Goal: Task Accomplishment & Management: Use online tool/utility

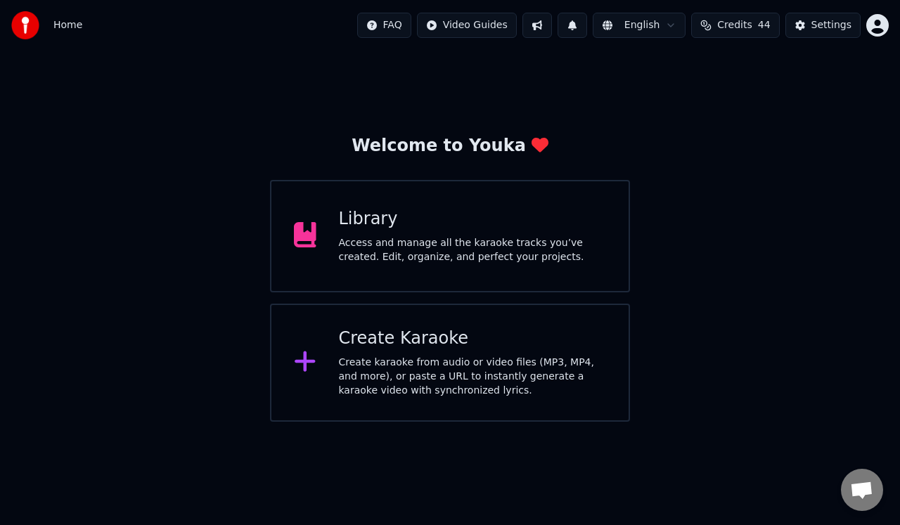
click at [469, 245] on div "Access and manage all the karaoke tracks you’ve created. Edit, organize, and pe…" at bounding box center [473, 250] width 268 height 28
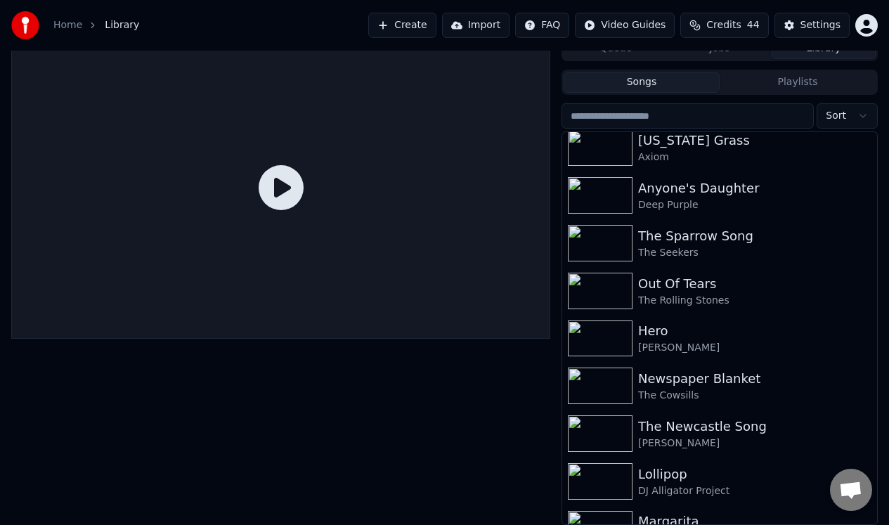
scroll to position [400, 0]
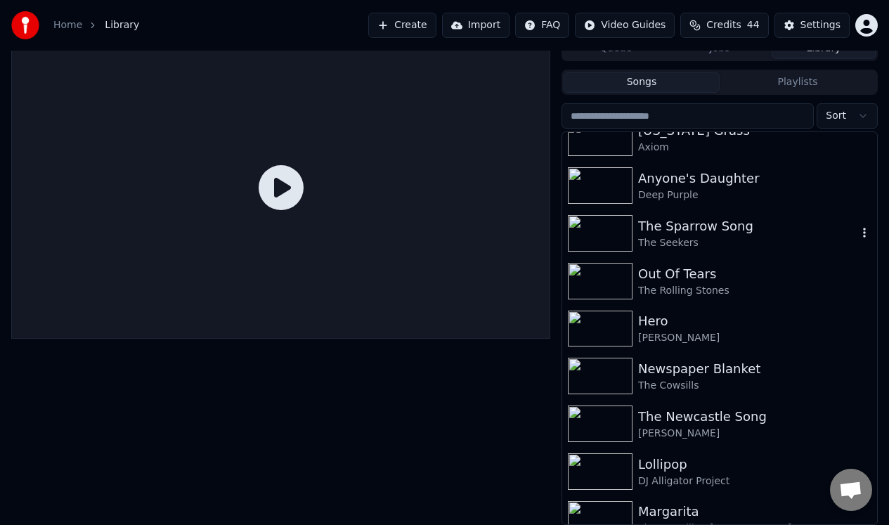
click at [697, 226] on div "The Sparrow Song" at bounding box center [747, 226] width 219 height 20
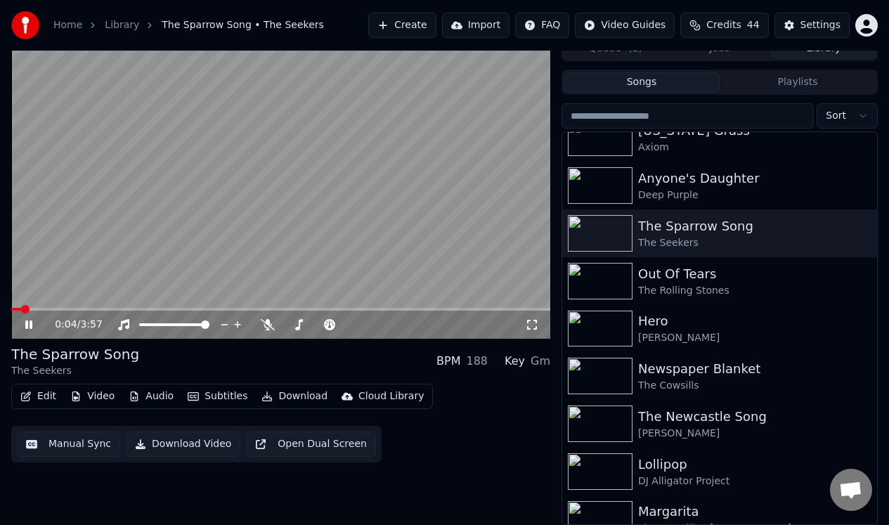
click at [29, 323] on icon at bounding box center [38, 324] width 32 height 11
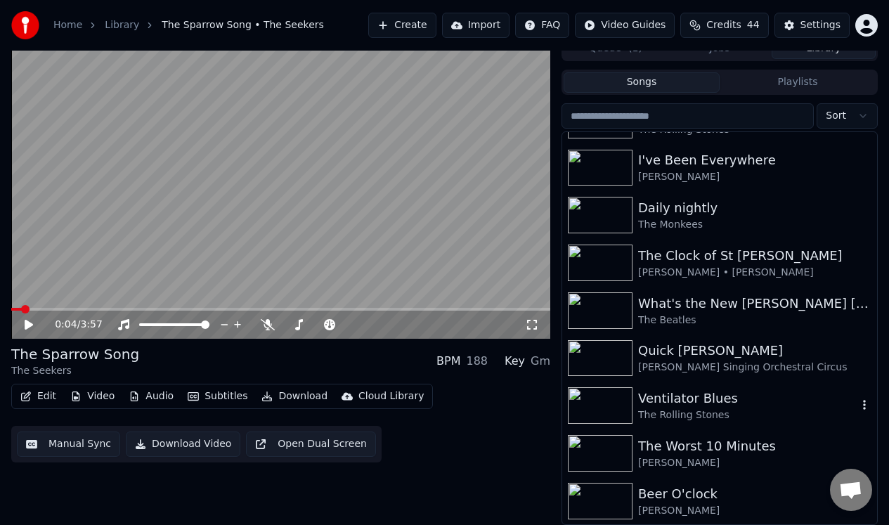
scroll to position [1507, 0]
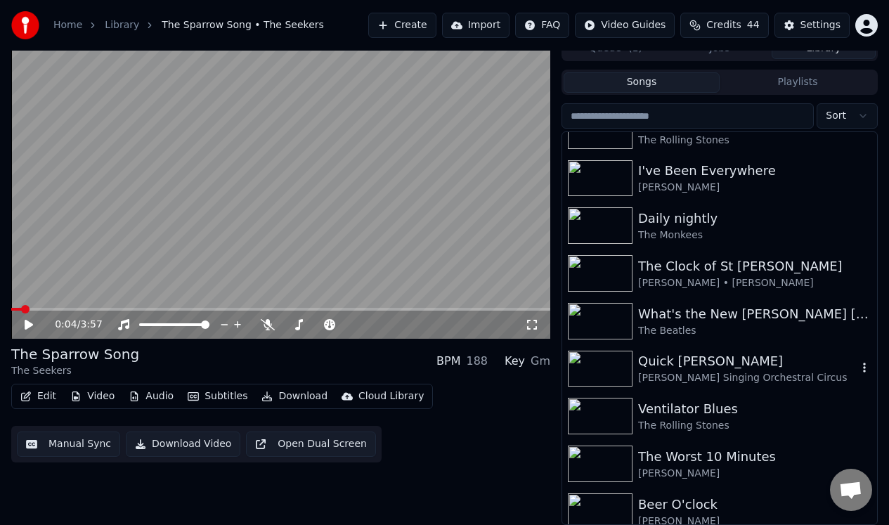
click at [690, 362] on div "Quick [PERSON_NAME]" at bounding box center [747, 361] width 219 height 20
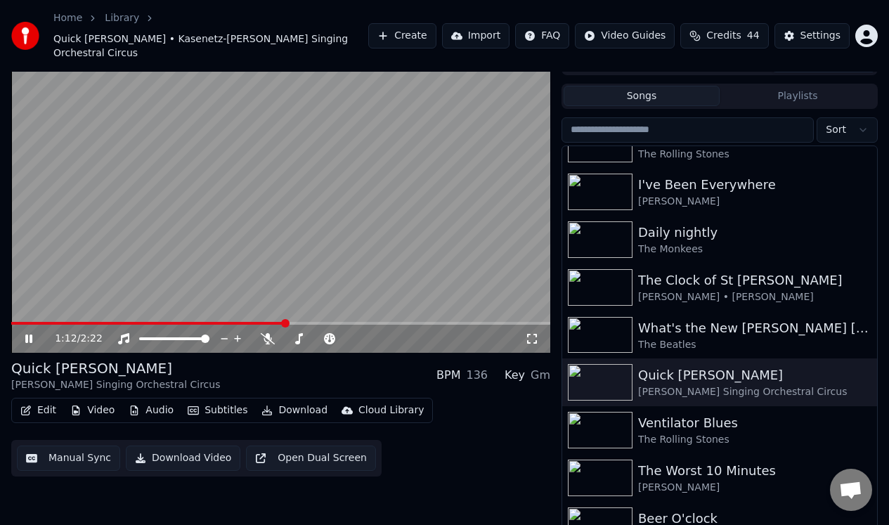
click at [27, 335] on icon at bounding box center [28, 339] width 7 height 8
click at [80, 446] on button "Manual Sync" at bounding box center [68, 458] width 103 height 25
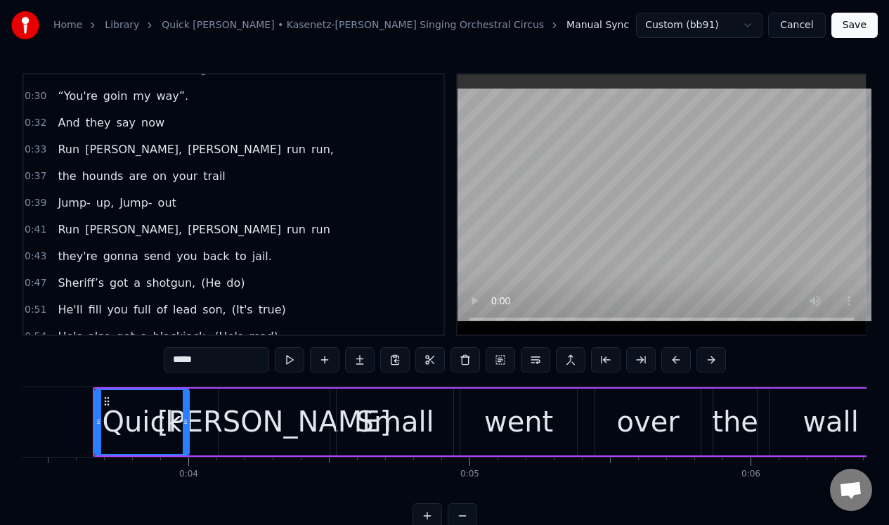
scroll to position [207, 0]
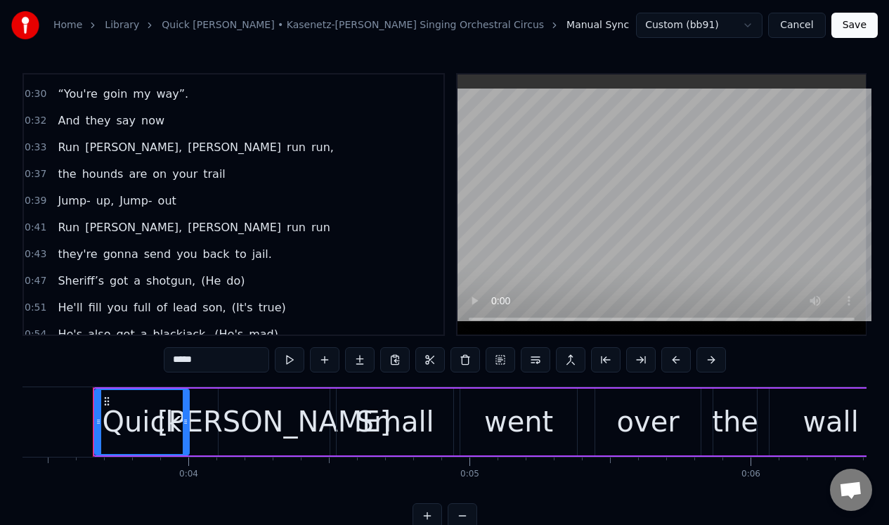
click at [225, 284] on span "do)" at bounding box center [235, 281] width 21 height 16
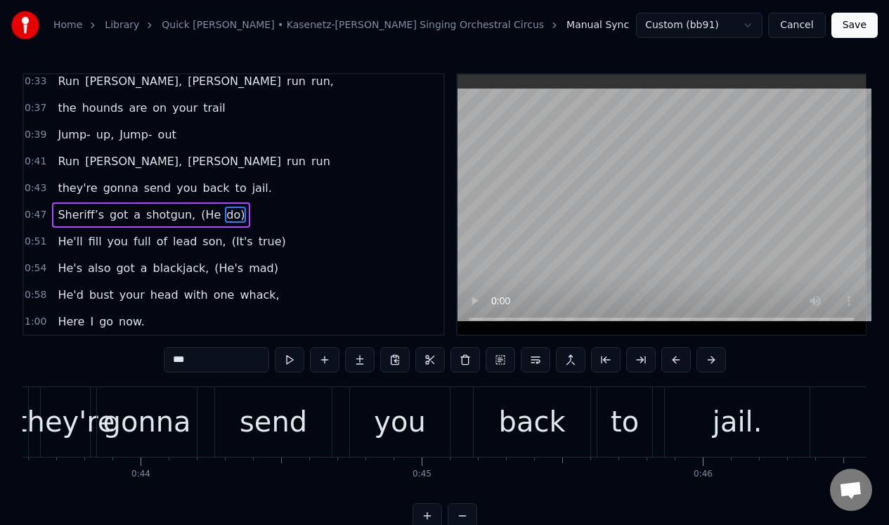
scroll to position [0, 14117]
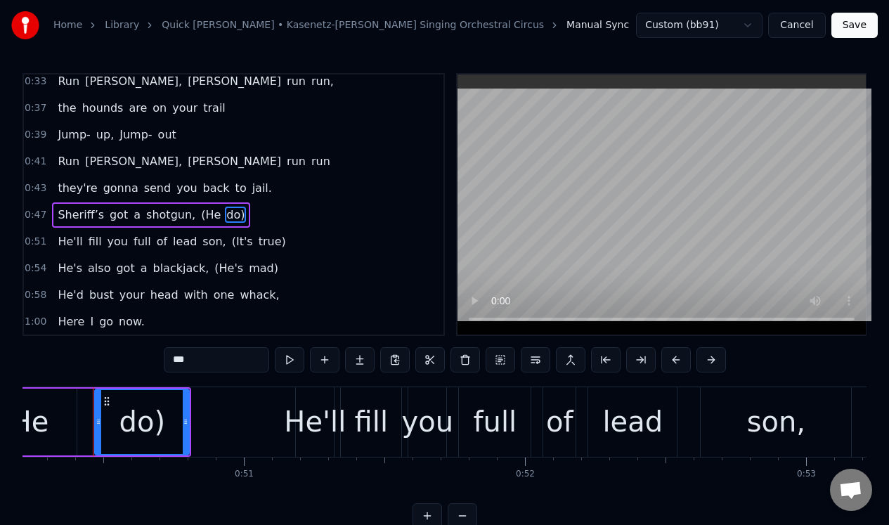
click at [200, 213] on span "(He" at bounding box center [211, 215] width 22 height 16
type input "***"
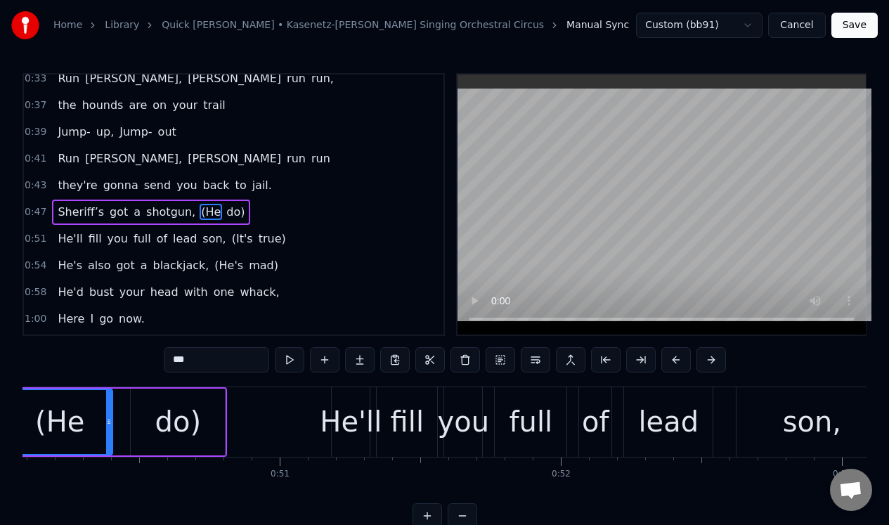
scroll to position [0, 13993]
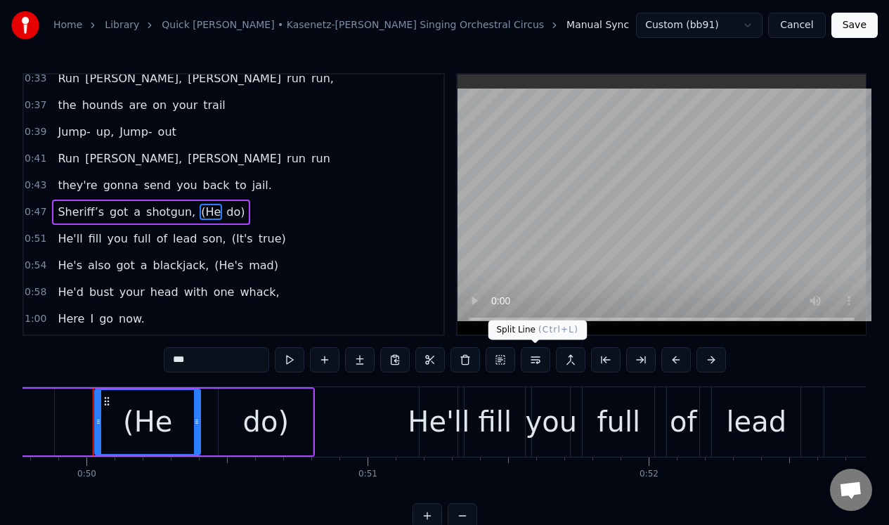
click at [533, 361] on button at bounding box center [536, 359] width 30 height 25
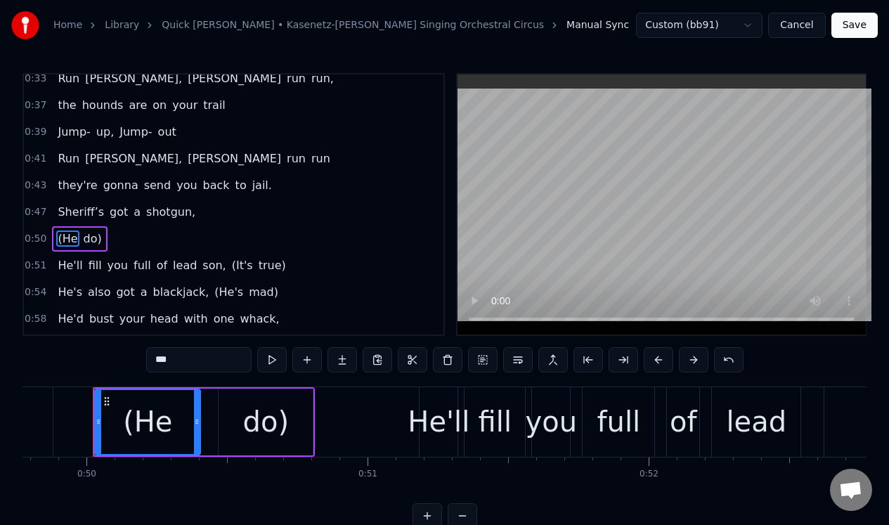
scroll to position [311, 0]
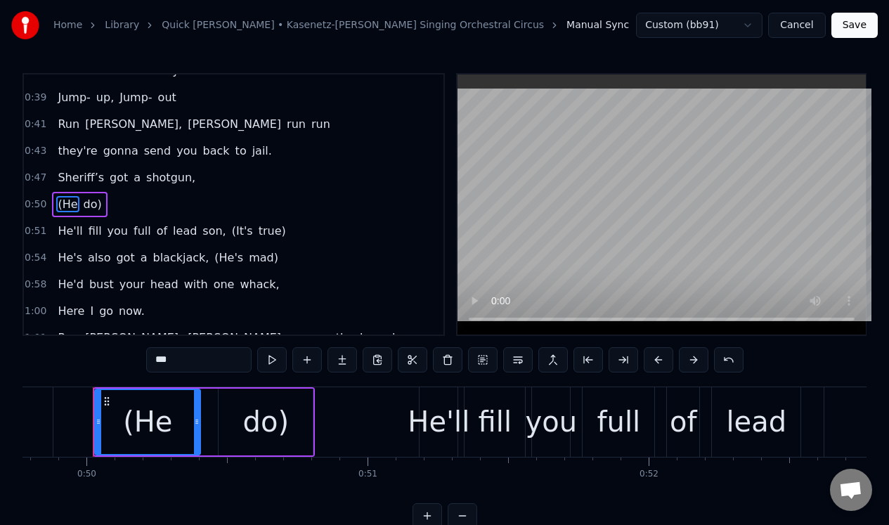
click at [231, 205] on div "0:50 (He do)" at bounding box center [234, 204] width 420 height 27
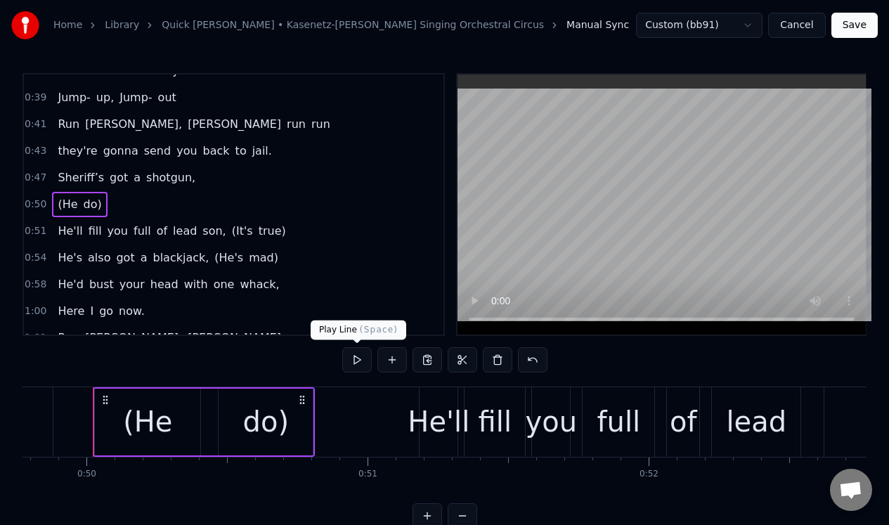
click at [358, 357] on button at bounding box center [357, 359] width 30 height 25
click at [283, 406] on div "do)" at bounding box center [266, 422] width 46 height 42
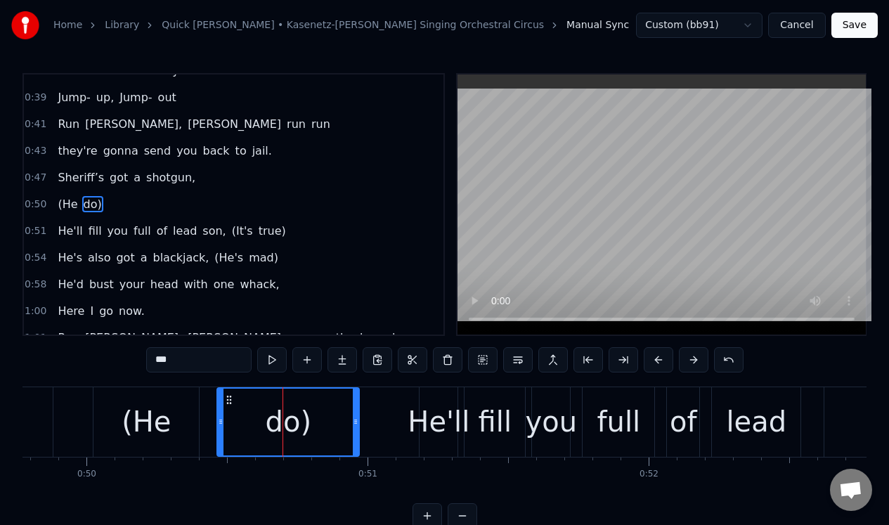
drag, startPoint x: 308, startPoint y: 417, endPoint x: 352, endPoint y: 422, distance: 44.6
click at [354, 422] on icon at bounding box center [356, 421] width 6 height 11
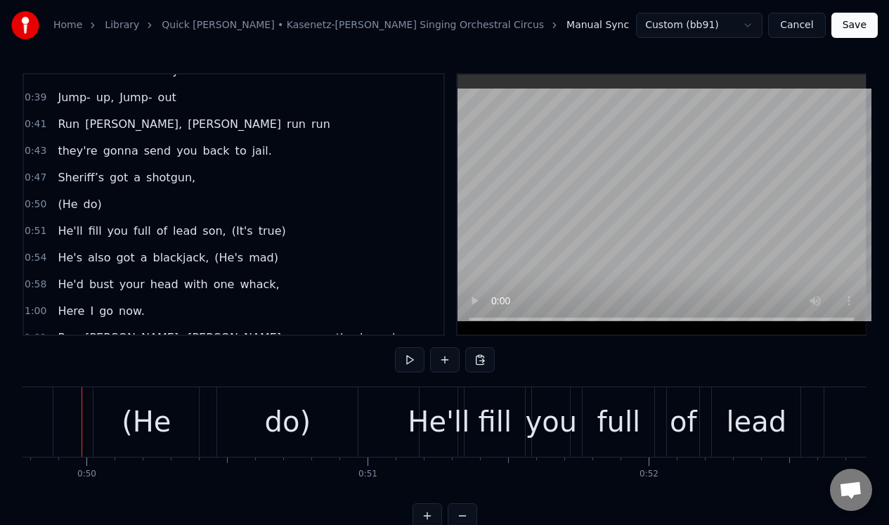
scroll to position [0, 13981]
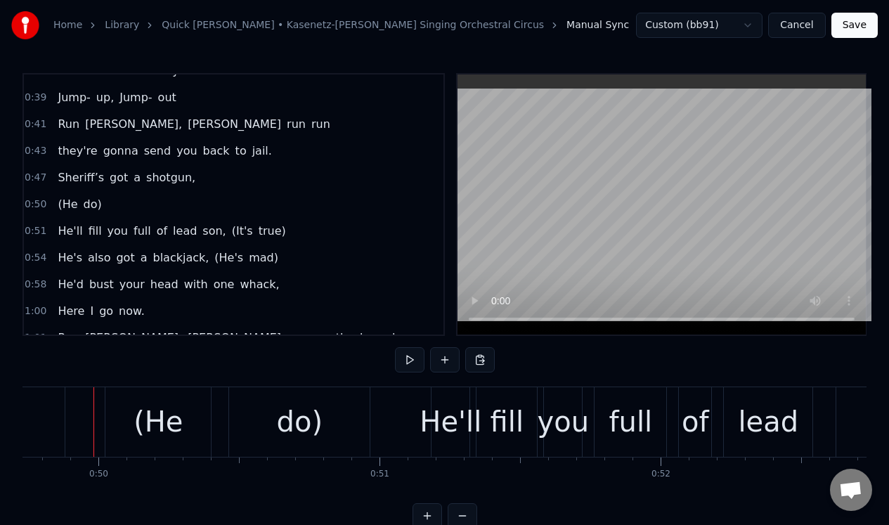
click at [174, 210] on div "0:50 (He do)" at bounding box center [234, 204] width 420 height 27
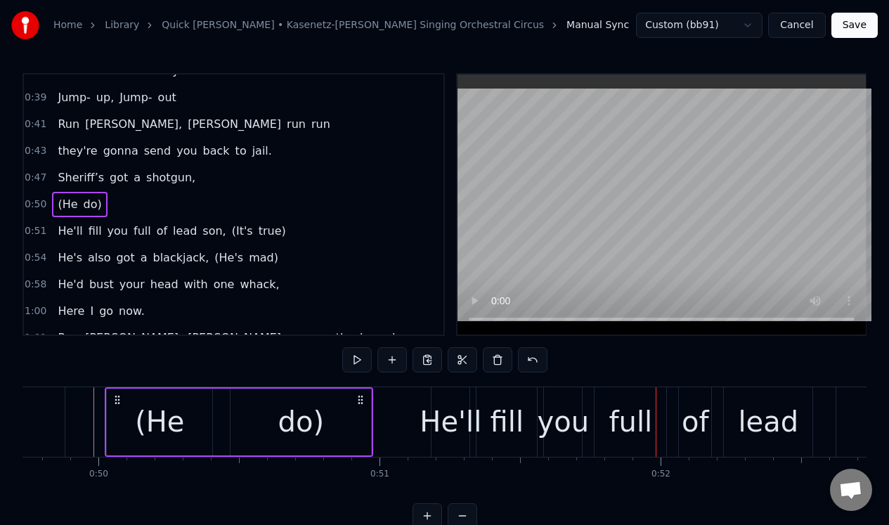
click at [124, 399] on div "(He" at bounding box center [159, 422] width 105 height 67
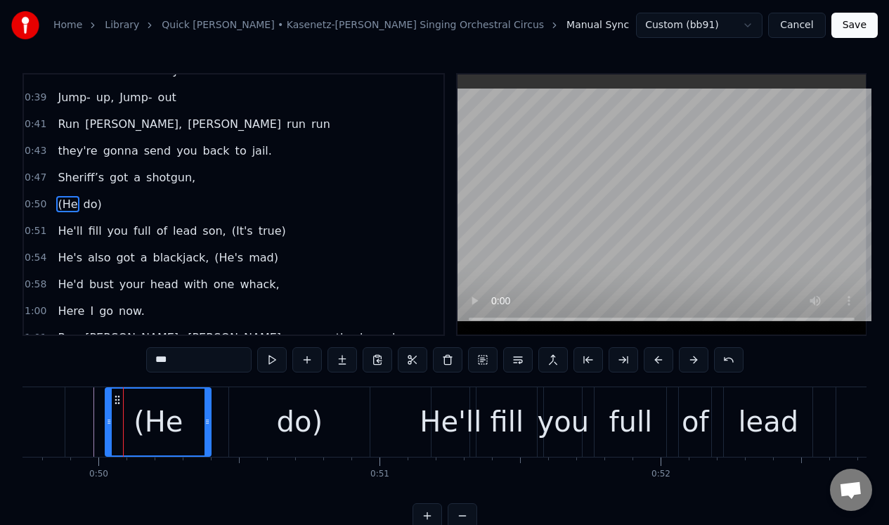
click at [179, 207] on div "0:50 (He do)" at bounding box center [234, 204] width 420 height 27
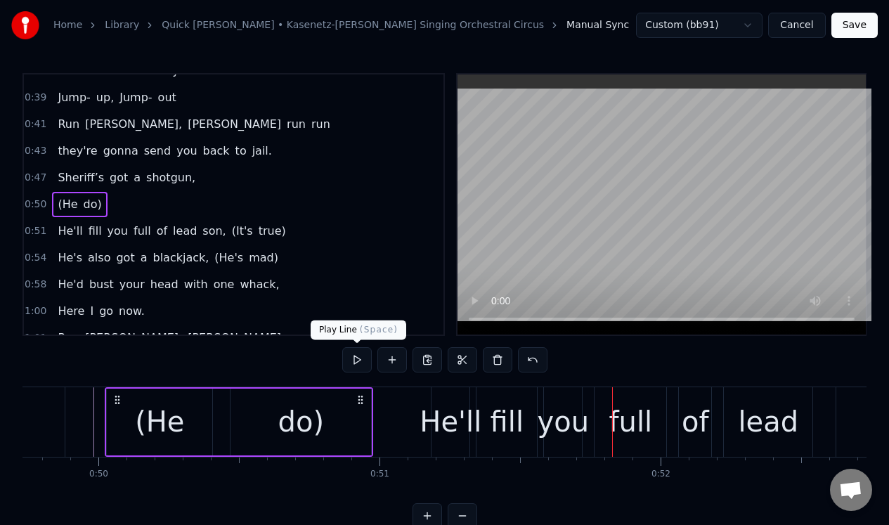
click at [358, 357] on button at bounding box center [357, 359] width 30 height 25
click at [231, 230] on span "(It's" at bounding box center [243, 231] width 24 height 16
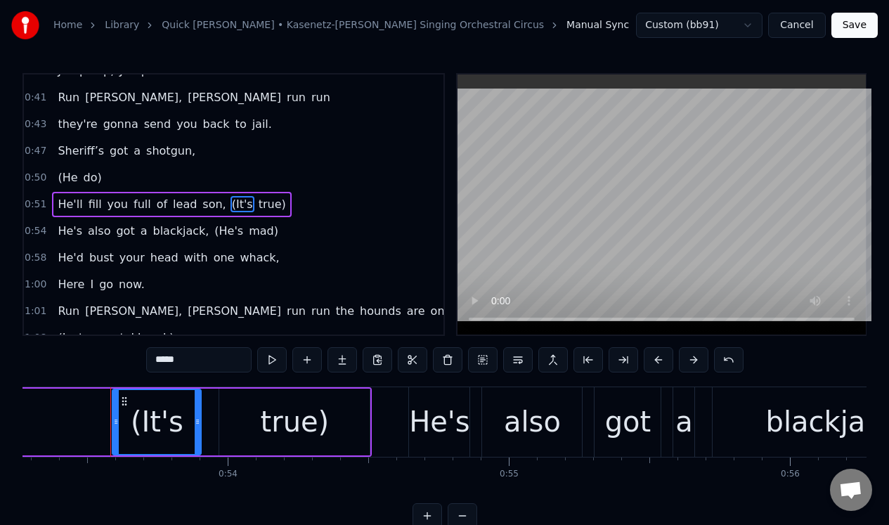
scroll to position [0, 14994]
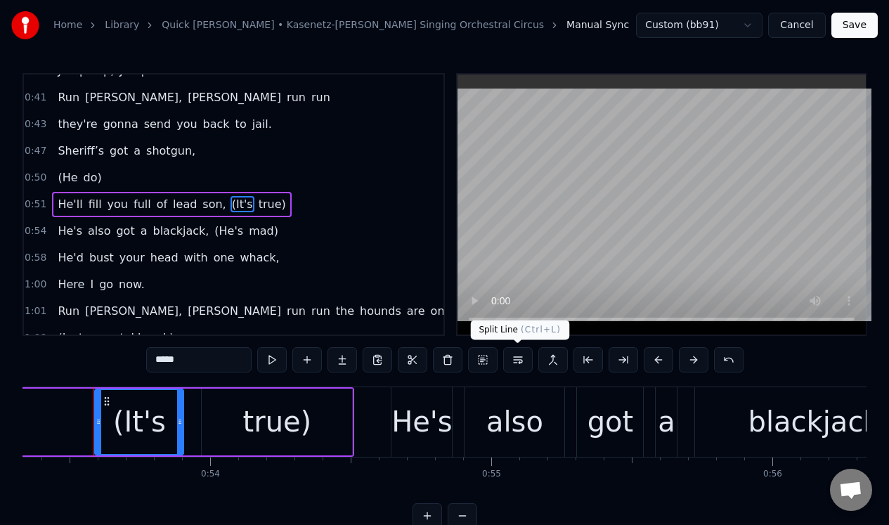
click at [517, 357] on button at bounding box center [518, 359] width 30 height 25
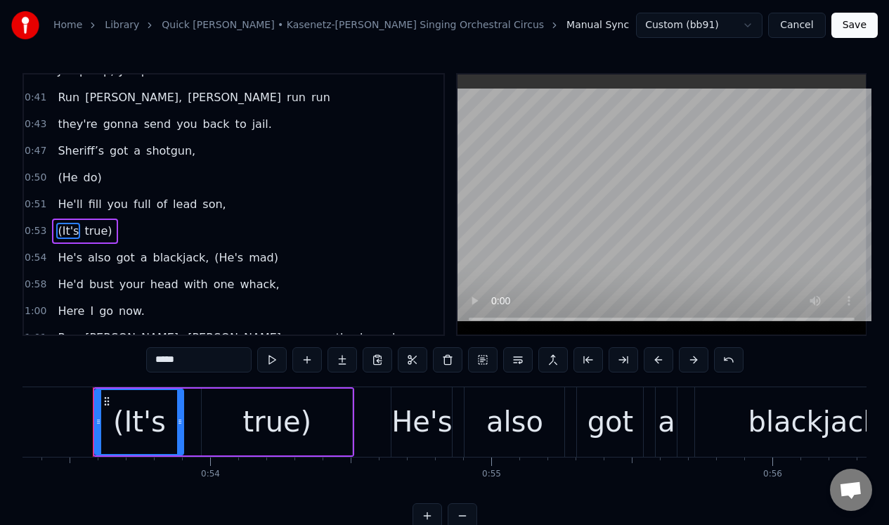
scroll to position [364, 0]
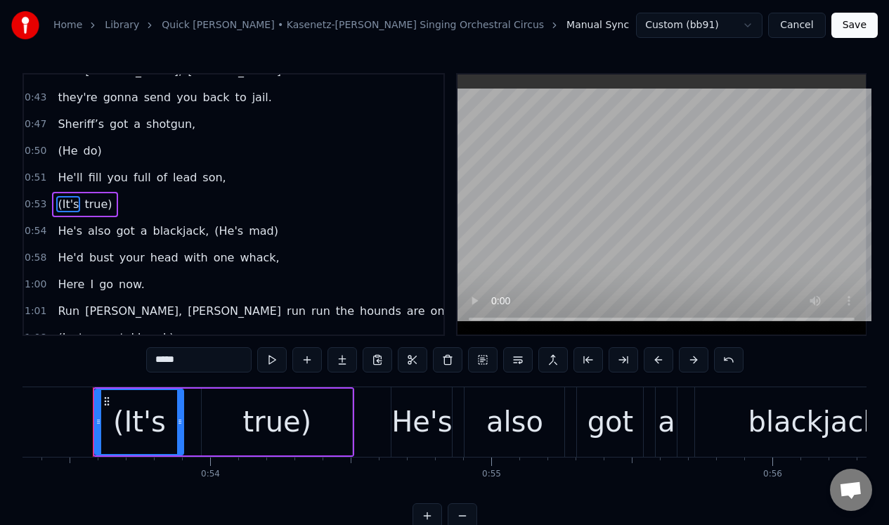
click at [225, 199] on div "0:53 (It's true)" at bounding box center [234, 204] width 420 height 27
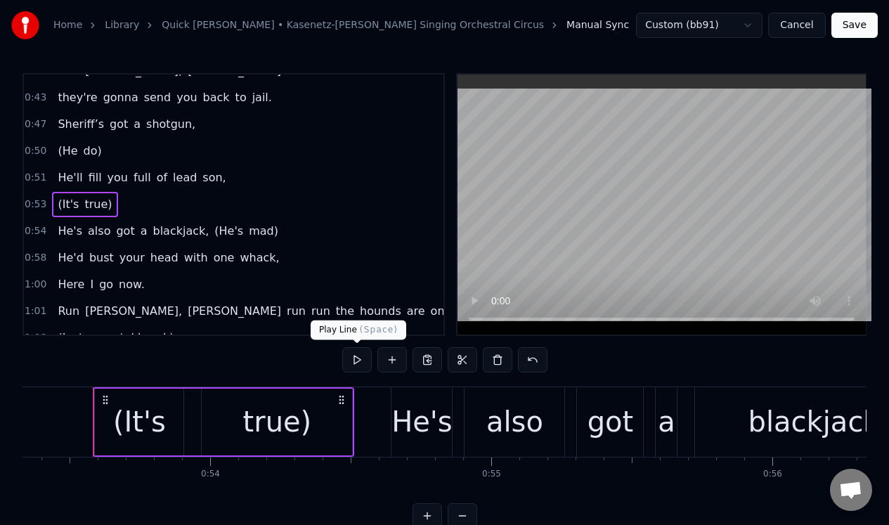
click at [356, 358] on button at bounding box center [357, 359] width 30 height 25
click at [213, 228] on span "(He's" at bounding box center [229, 231] width 32 height 16
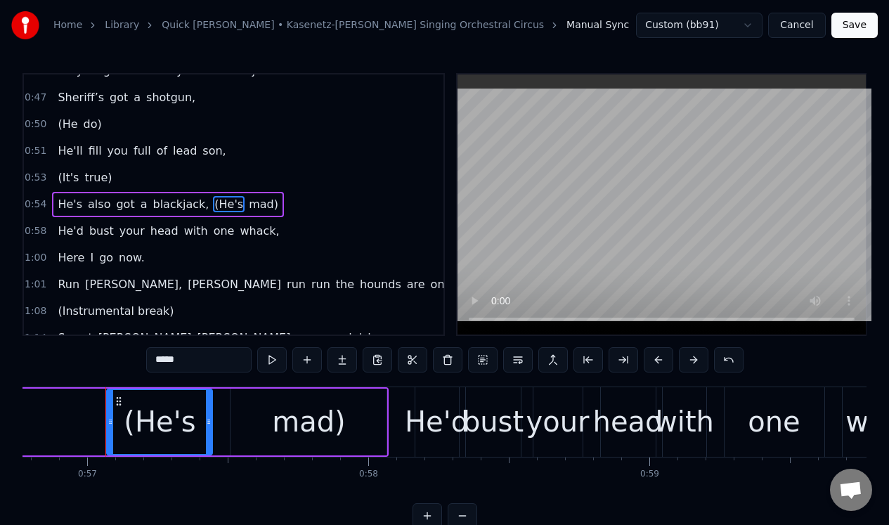
scroll to position [0, 15973]
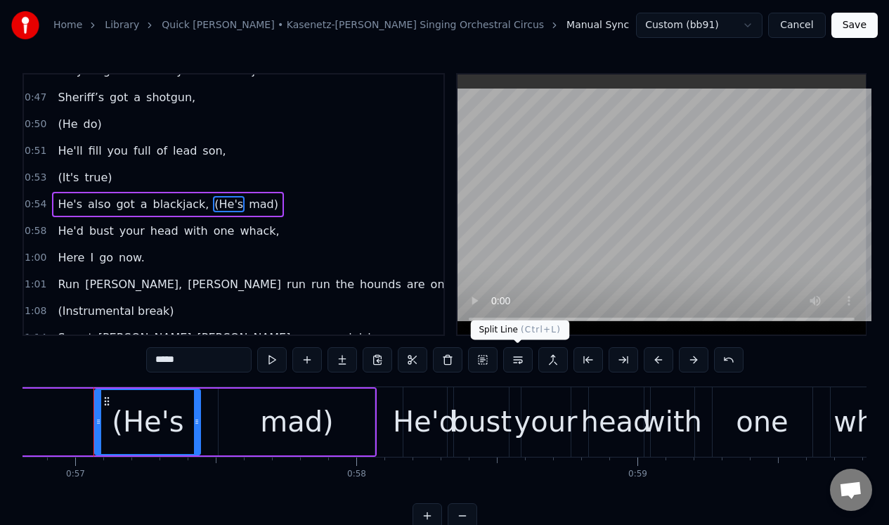
click at [512, 361] on button at bounding box center [518, 359] width 30 height 25
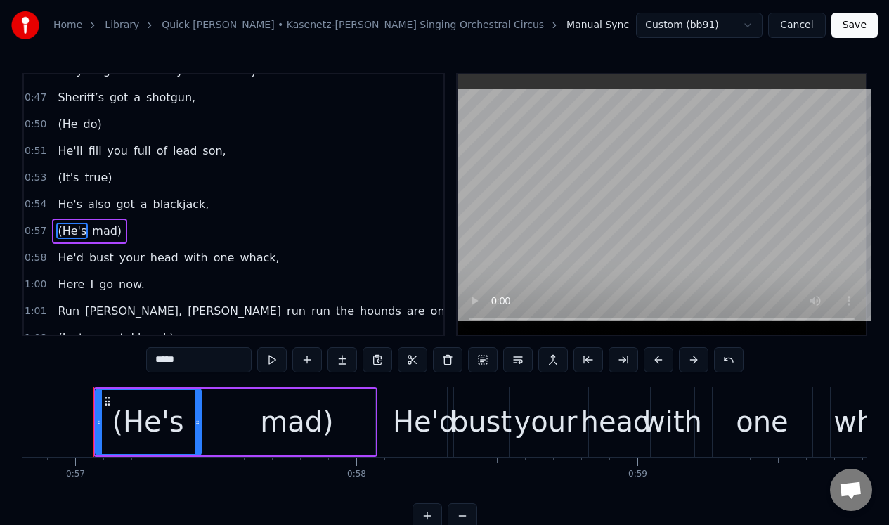
scroll to position [417, 0]
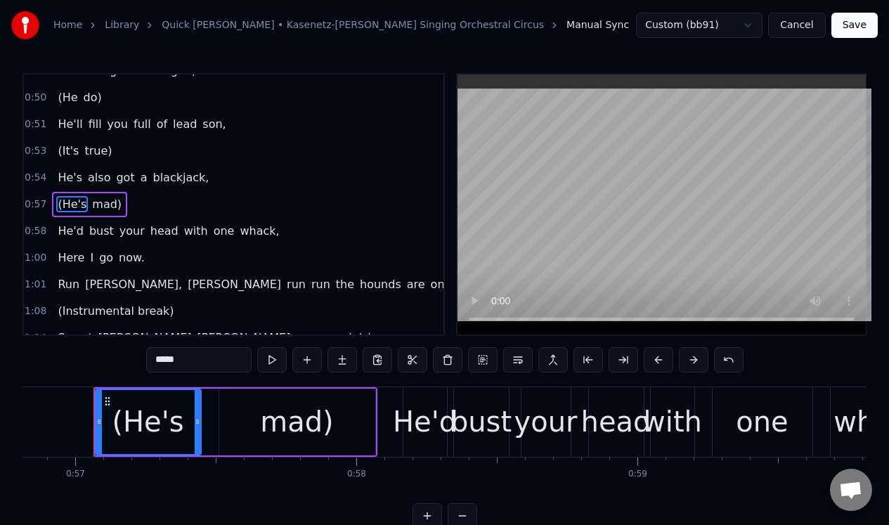
click at [177, 199] on div "0:57 (He's mad)" at bounding box center [234, 204] width 420 height 27
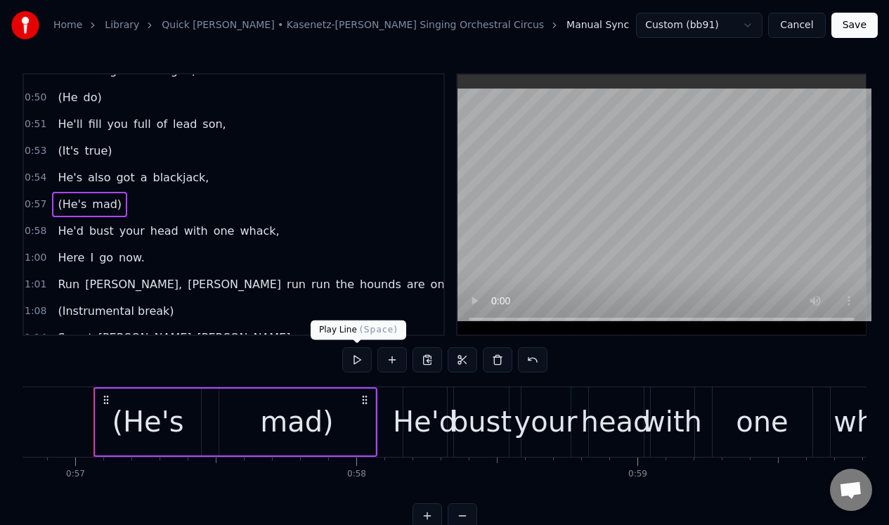
click at [356, 356] on button at bounding box center [357, 359] width 30 height 25
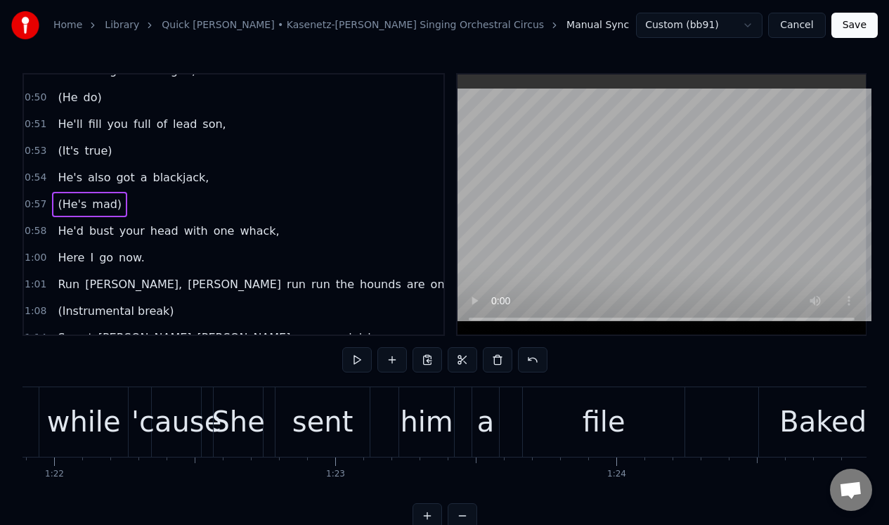
scroll to position [0, 23039]
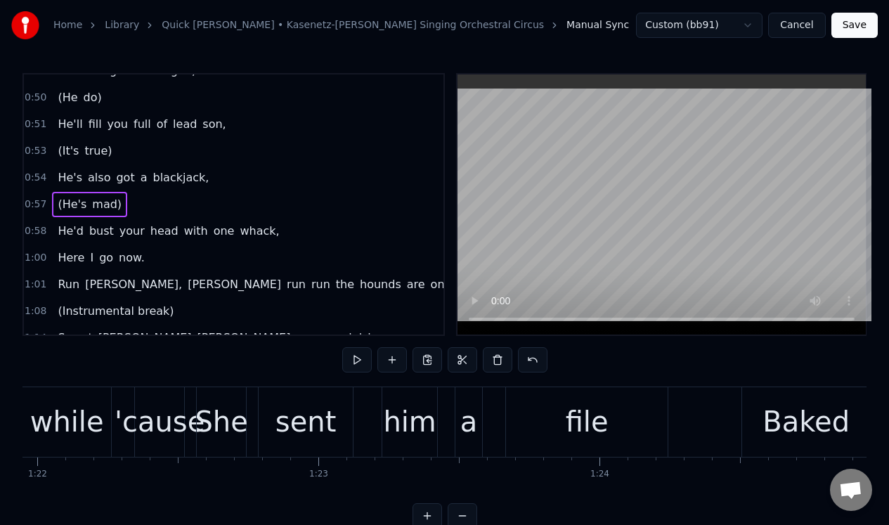
click at [227, 417] on div "She" at bounding box center [221, 422] width 53 height 42
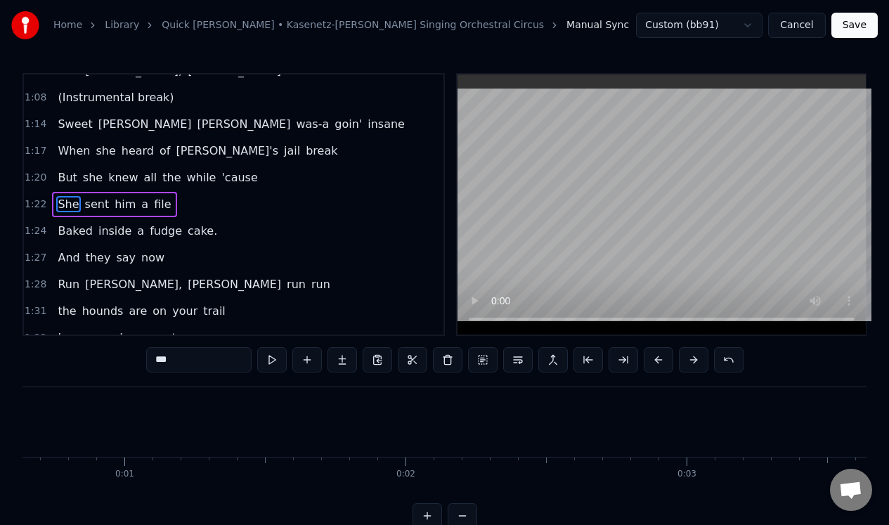
scroll to position [0, 246]
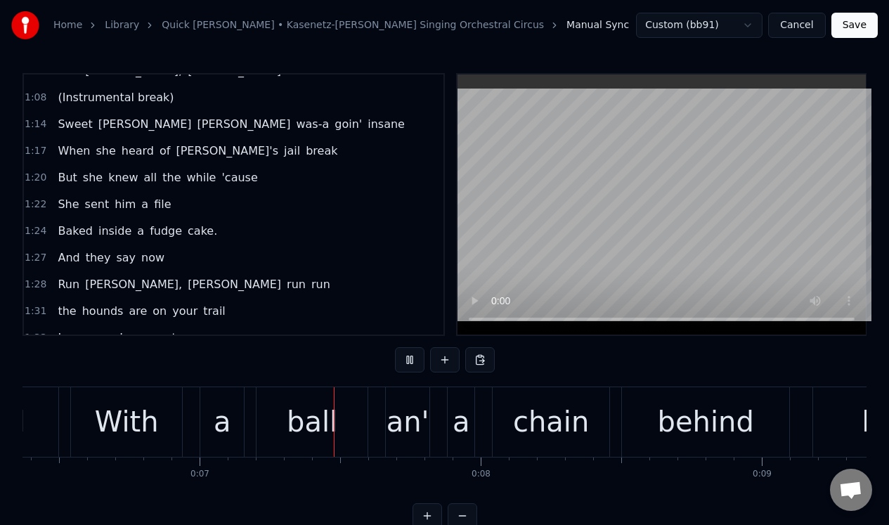
scroll to position [0, 1792]
click at [408, 427] on div "an'" at bounding box center [407, 422] width 43 height 42
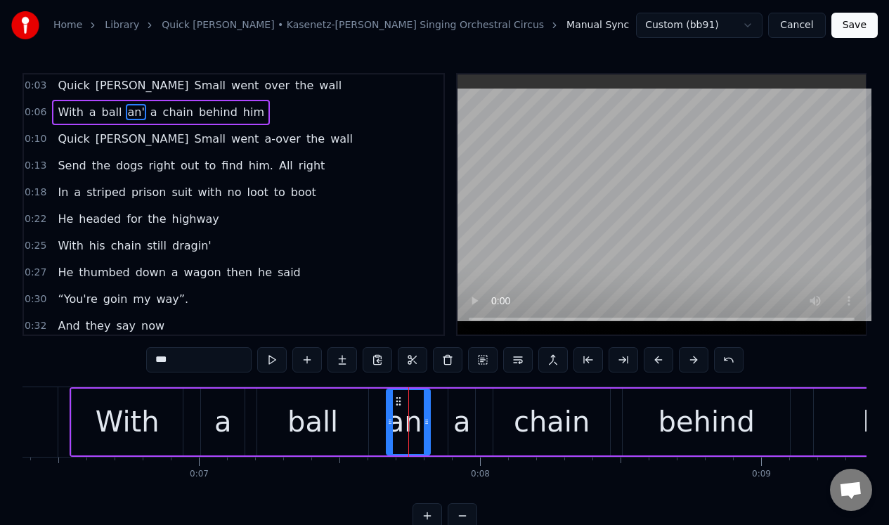
scroll to position [0, 0]
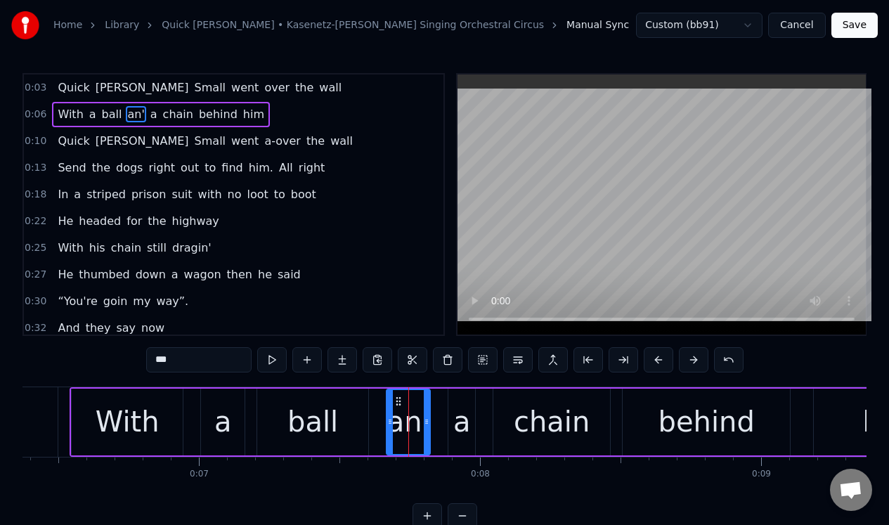
click at [189, 356] on input "***" at bounding box center [198, 359] width 105 height 25
type input "***"
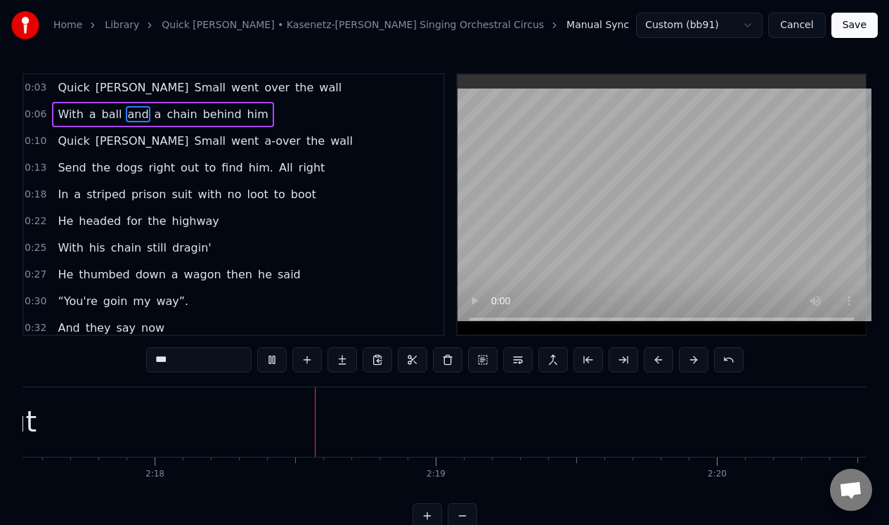
scroll to position [0, 38669]
click at [859, 25] on button "Save" at bounding box center [854, 25] width 46 height 25
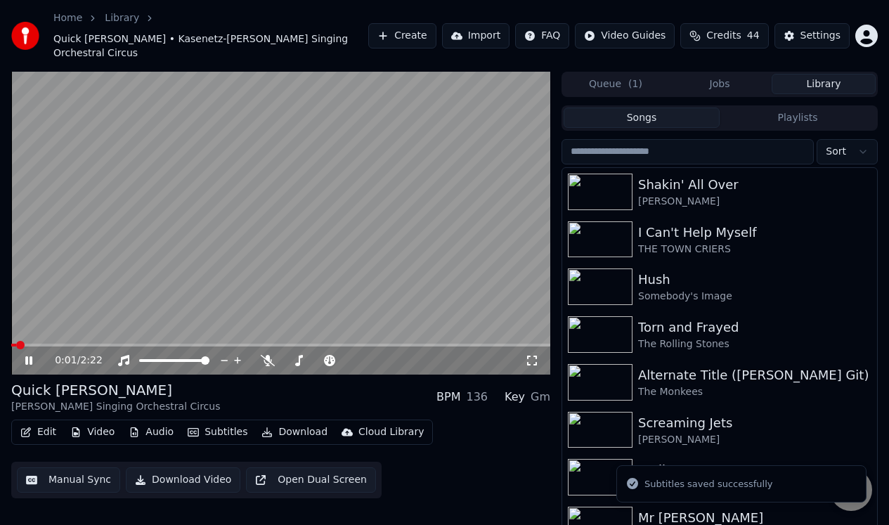
click at [27, 356] on icon at bounding box center [28, 360] width 7 height 8
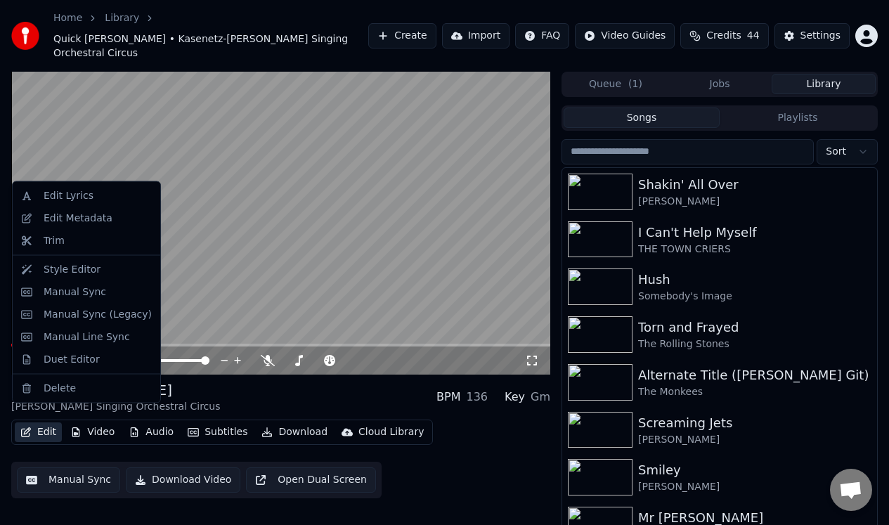
click at [45, 422] on button "Edit" at bounding box center [38, 432] width 47 height 20
click at [69, 360] on div "Duet Editor" at bounding box center [72, 359] width 56 height 14
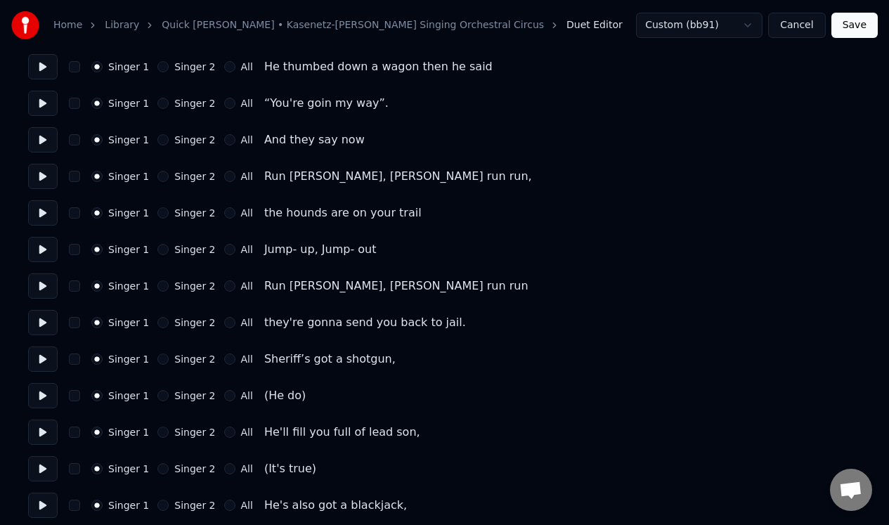
scroll to position [379, 0]
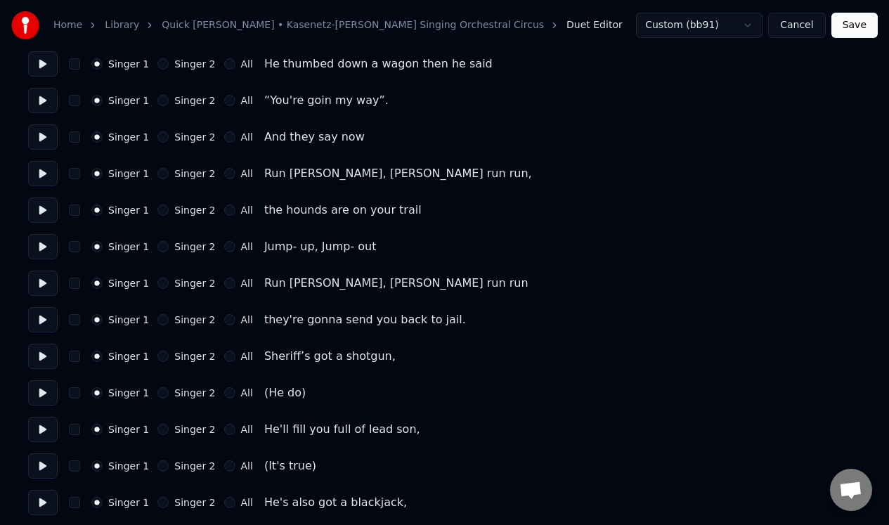
click at [71, 396] on button "button" at bounding box center [74, 392] width 11 height 11
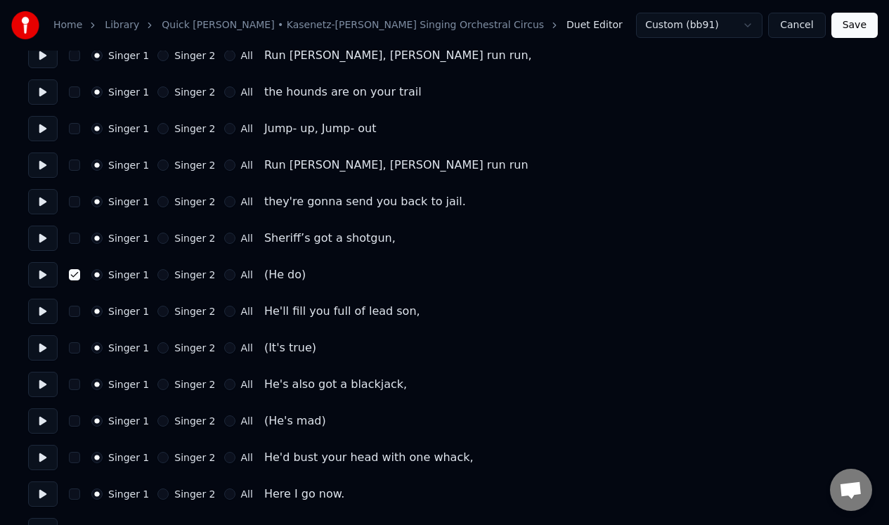
scroll to position [501, 0]
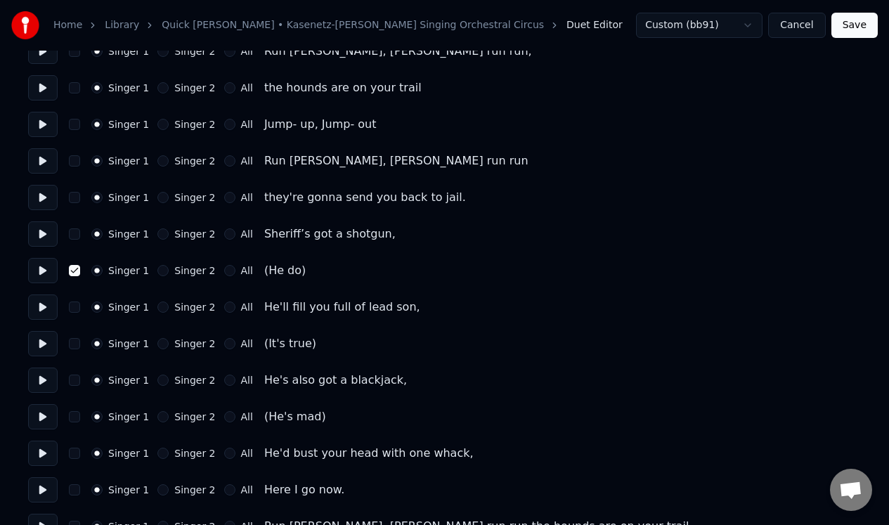
click at [77, 349] on button "button" at bounding box center [74, 343] width 11 height 11
click at [75, 418] on button "button" at bounding box center [74, 416] width 11 height 11
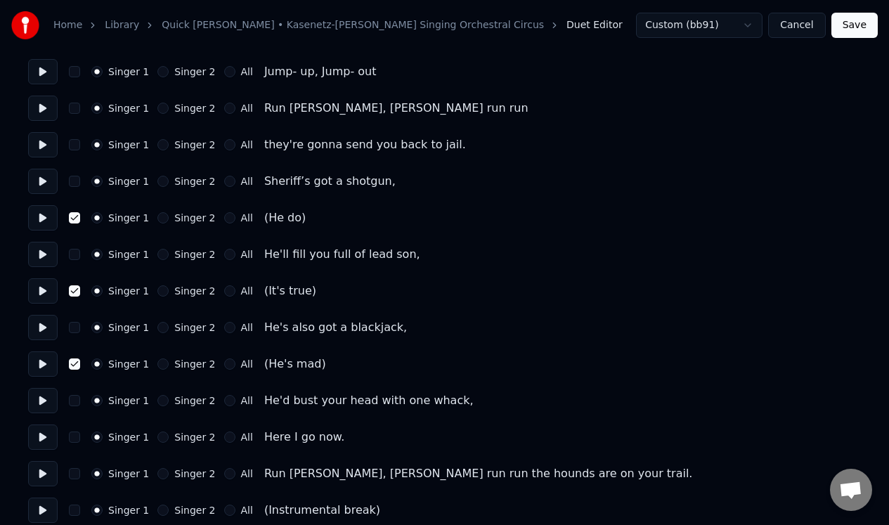
scroll to position [548, 0]
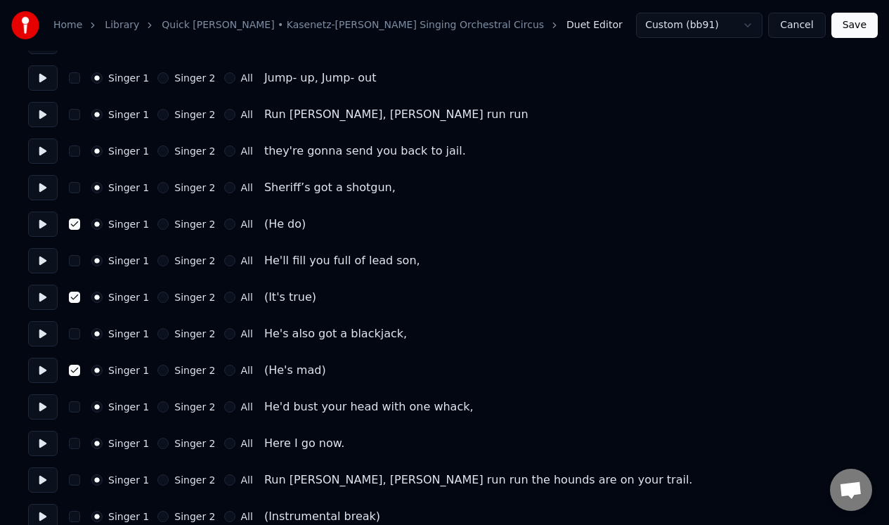
click at [41, 223] on button at bounding box center [43, 224] width 30 height 25
click at [41, 297] on button at bounding box center [43, 297] width 30 height 25
click at [39, 373] on button at bounding box center [43, 370] width 30 height 25
click at [41, 224] on button at bounding box center [43, 224] width 30 height 25
click at [74, 224] on button "button" at bounding box center [74, 224] width 11 height 11
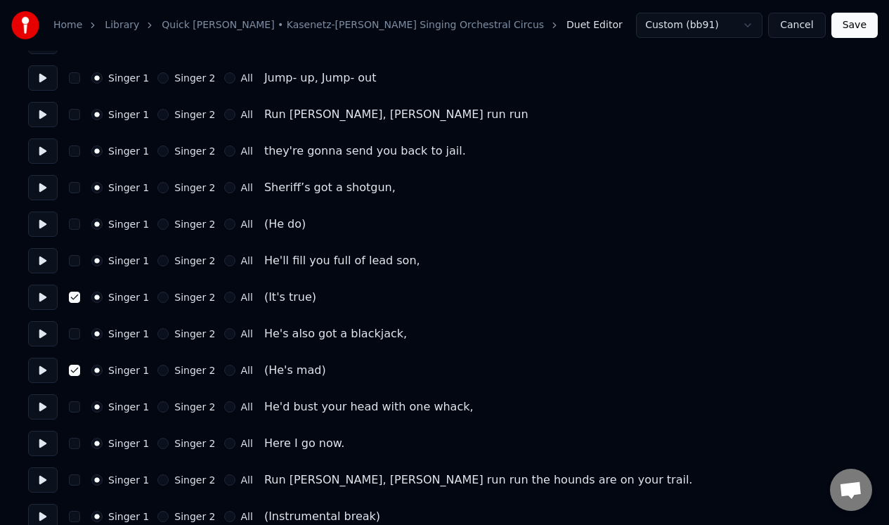
click at [75, 297] on button "button" at bounding box center [74, 297] width 11 height 11
click at [75, 372] on button "button" at bounding box center [74, 370] width 11 height 11
click at [796, 28] on button "Cancel" at bounding box center [796, 25] width 57 height 25
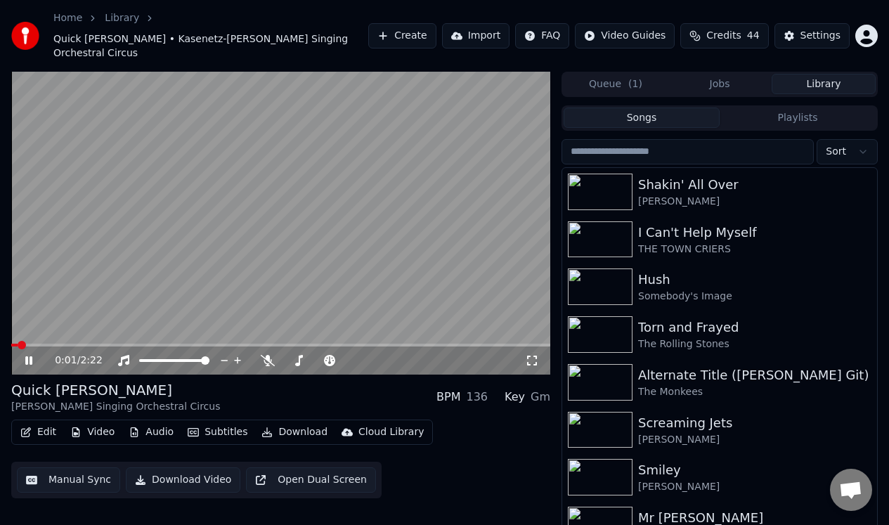
click at [27, 356] on icon at bounding box center [28, 360] width 7 height 8
click at [155, 422] on button "Audio" at bounding box center [151, 432] width 56 height 20
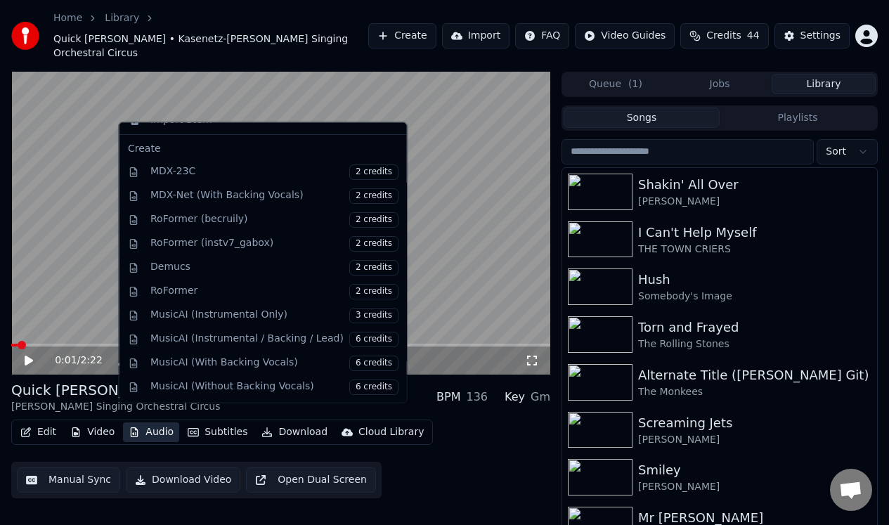
scroll to position [143, 0]
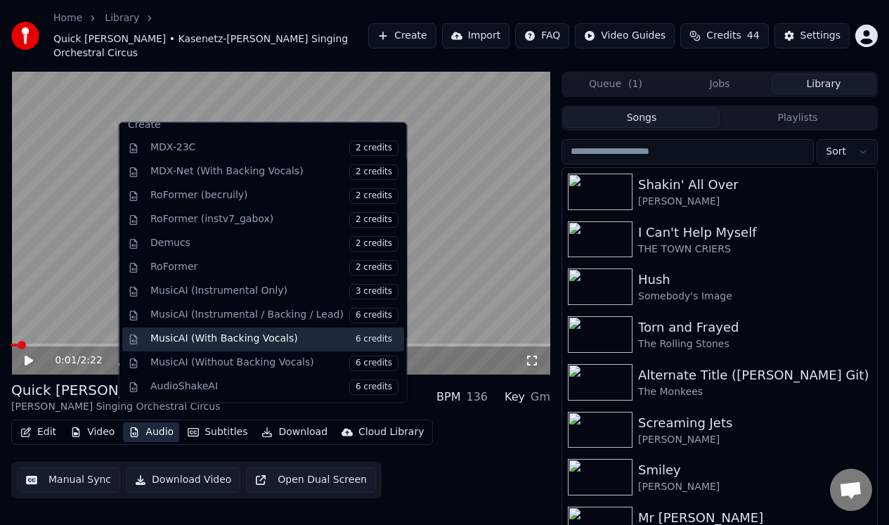
click at [360, 339] on span "6 credits" at bounding box center [373, 339] width 49 height 15
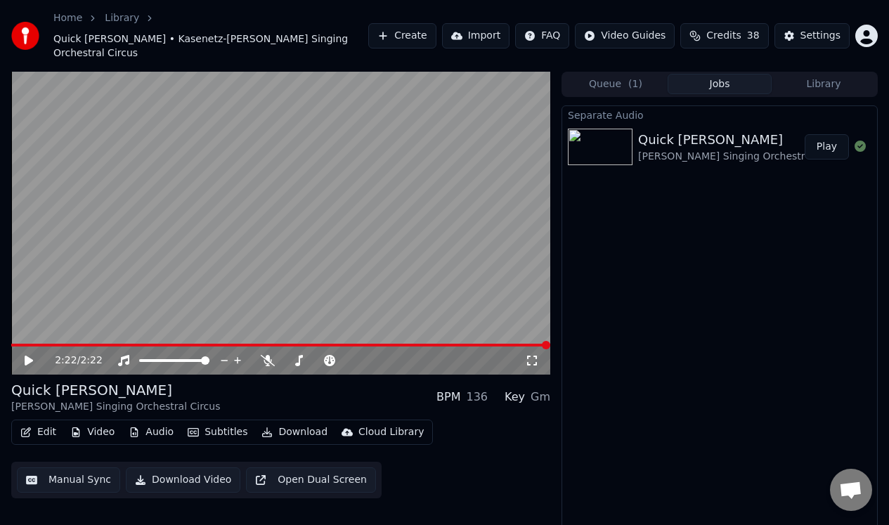
click at [88, 467] on button "Manual Sync" at bounding box center [68, 479] width 103 height 25
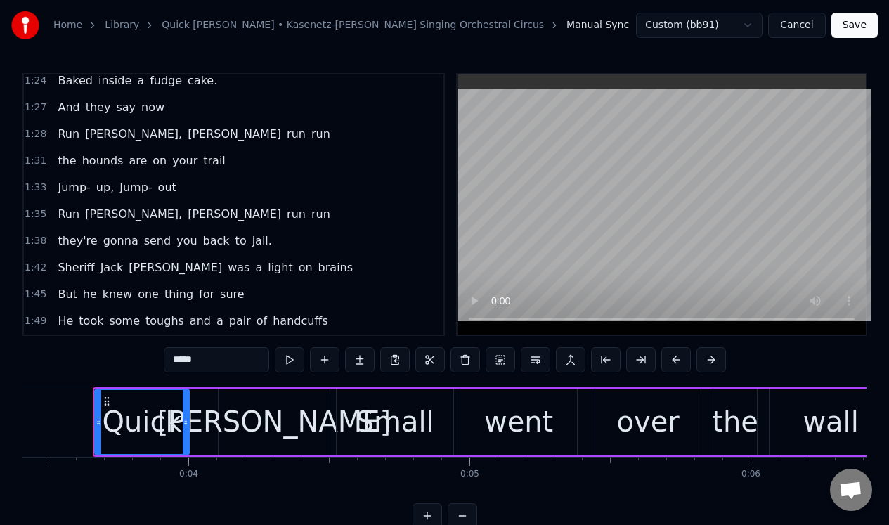
scroll to position [1049, 0]
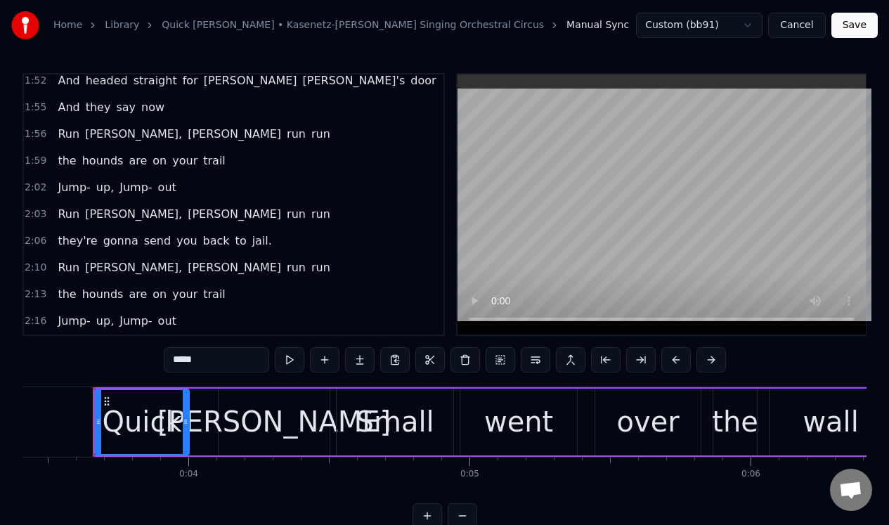
click at [165, 321] on span "out" at bounding box center [167, 321] width 21 height 16
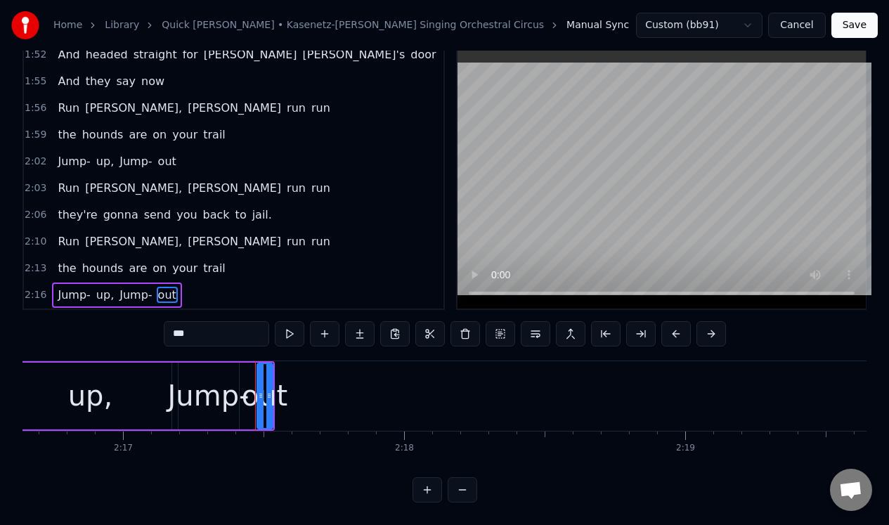
scroll to position [0, 38578]
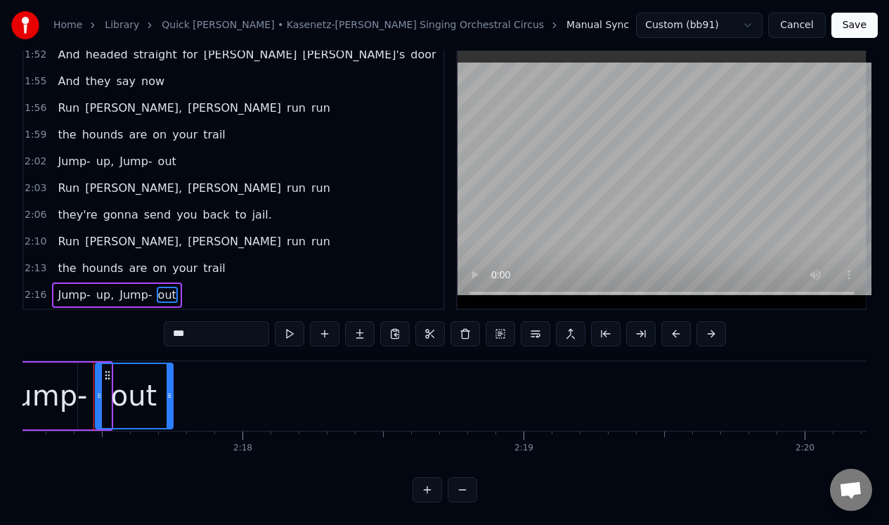
drag, startPoint x: 106, startPoint y: 381, endPoint x: 168, endPoint y: 383, distance: 61.9
click at [168, 390] on icon at bounding box center [170, 395] width 6 height 11
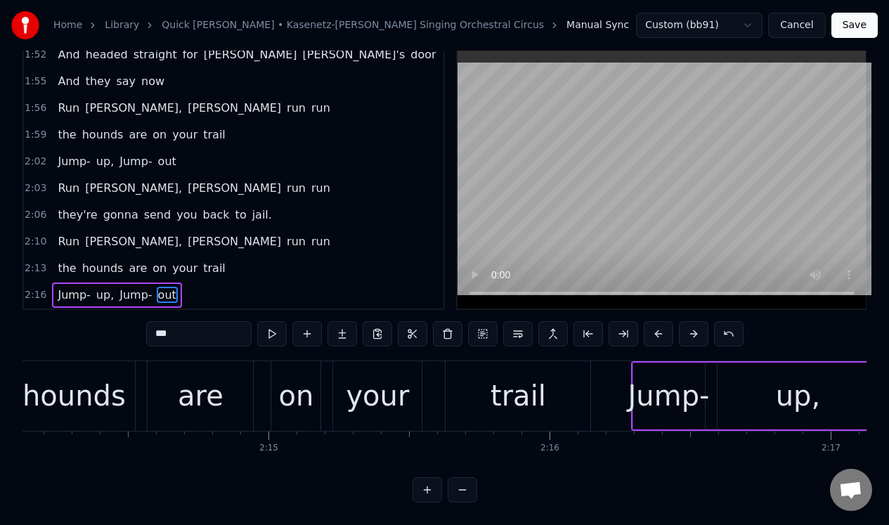
scroll to position [0, 37708]
click at [574, 368] on div "trail" at bounding box center [518, 396] width 145 height 70
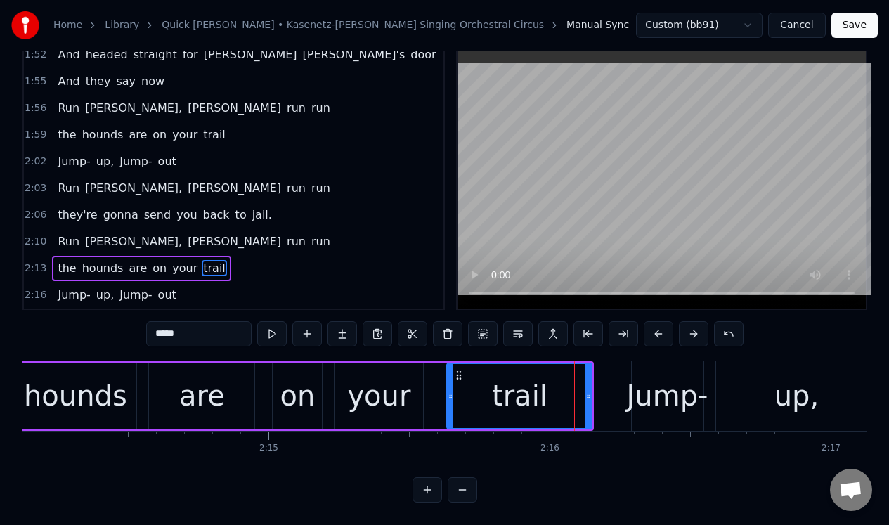
scroll to position [32, 0]
click at [264, 328] on button at bounding box center [272, 333] width 30 height 25
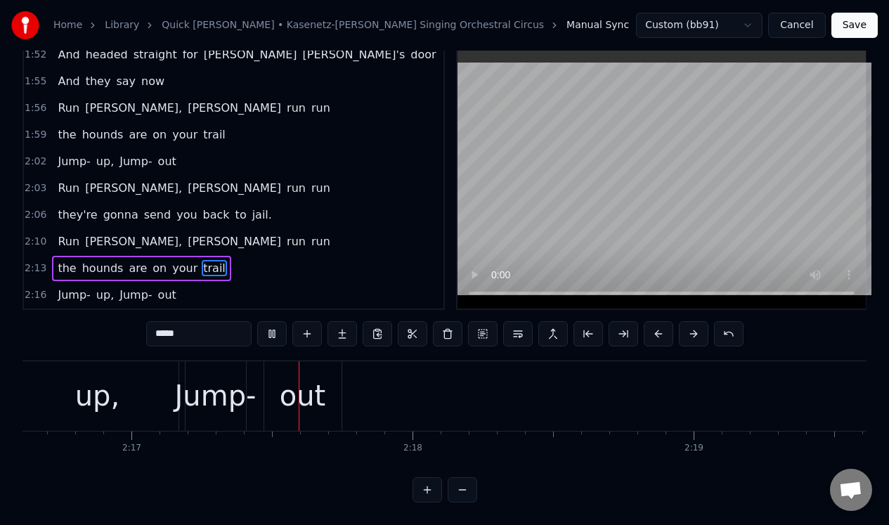
scroll to position [0, 38415]
click at [302, 383] on div "out" at bounding box center [296, 396] width 46 height 42
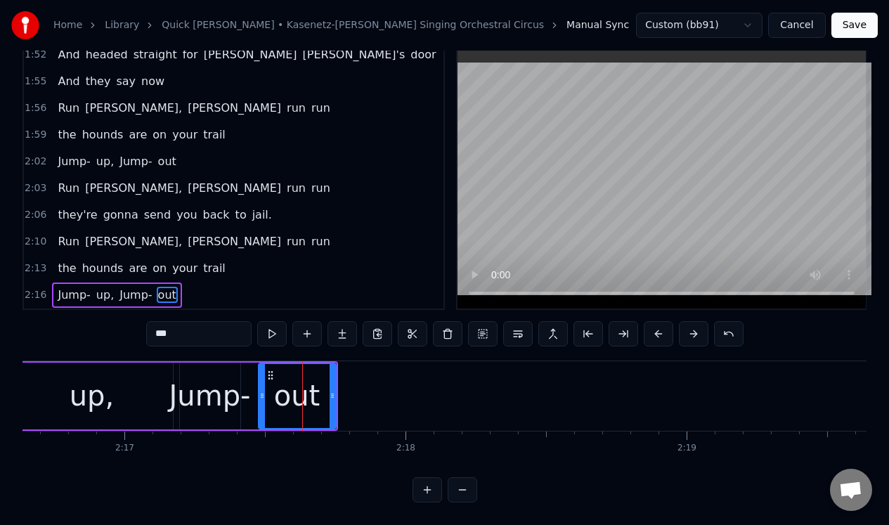
scroll to position [36, 0]
click at [195, 328] on input "***" at bounding box center [198, 333] width 105 height 25
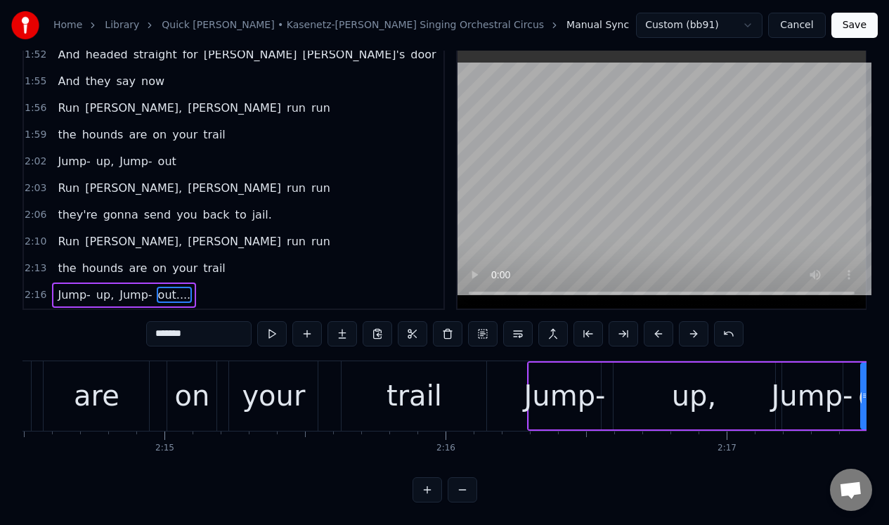
scroll to position [0, 37829]
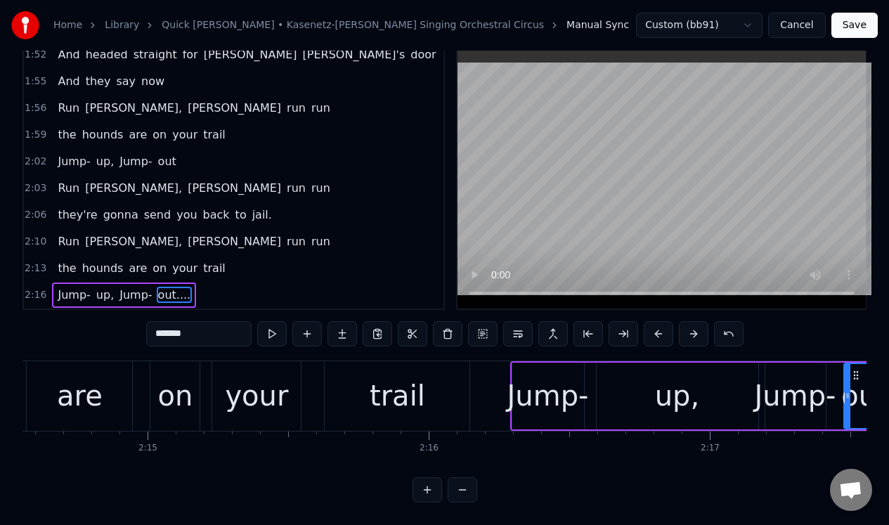
click at [338, 368] on div "trail" at bounding box center [397, 396] width 145 height 70
type input "*****"
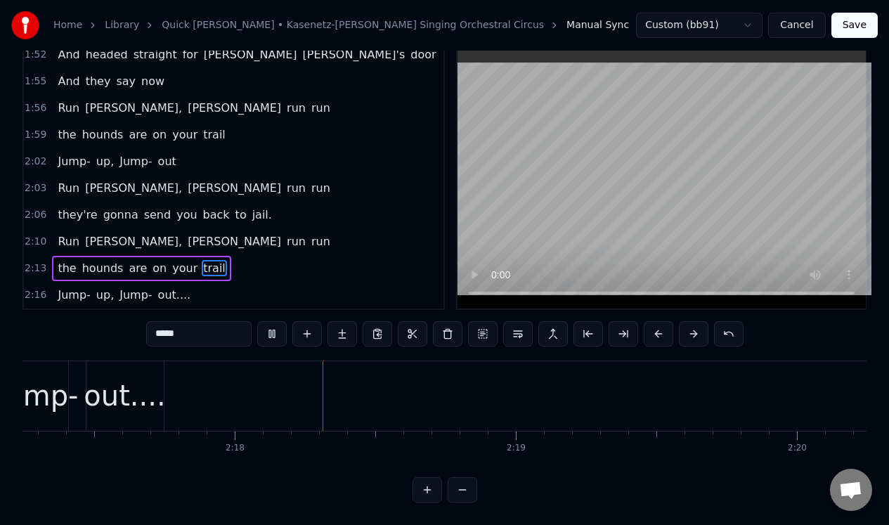
scroll to position [0, 38607]
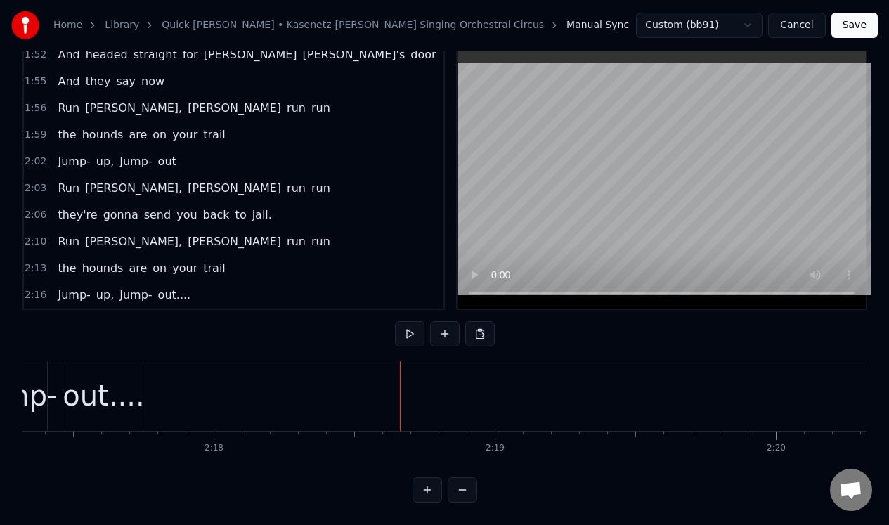
click at [858, 21] on button "Save" at bounding box center [854, 25] width 46 height 25
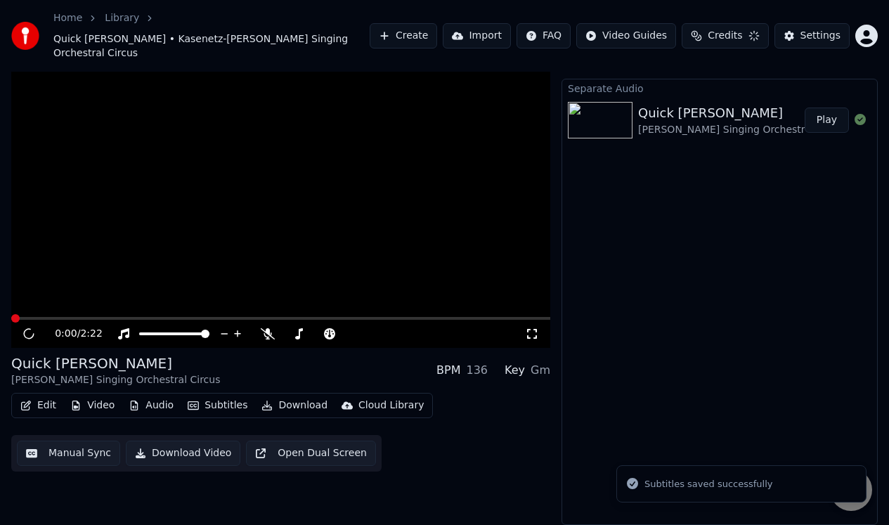
scroll to position [13, 0]
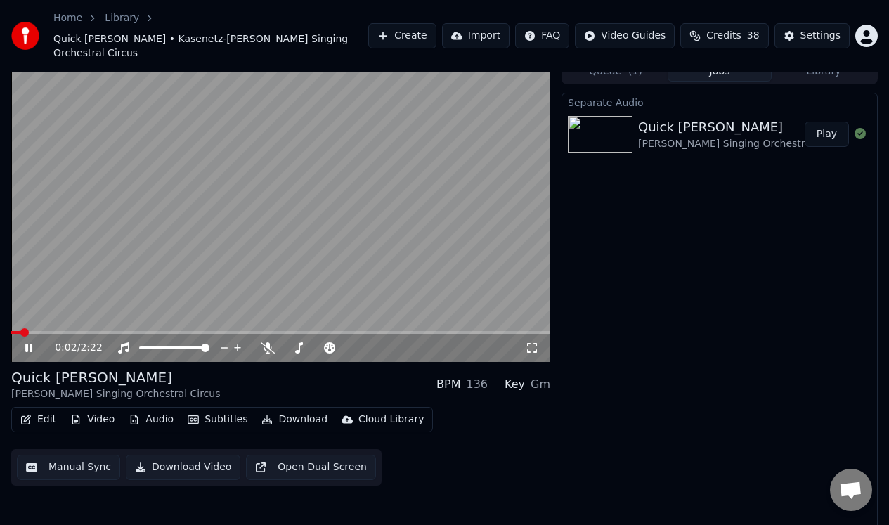
click at [30, 342] on icon at bounding box center [38, 347] width 32 height 11
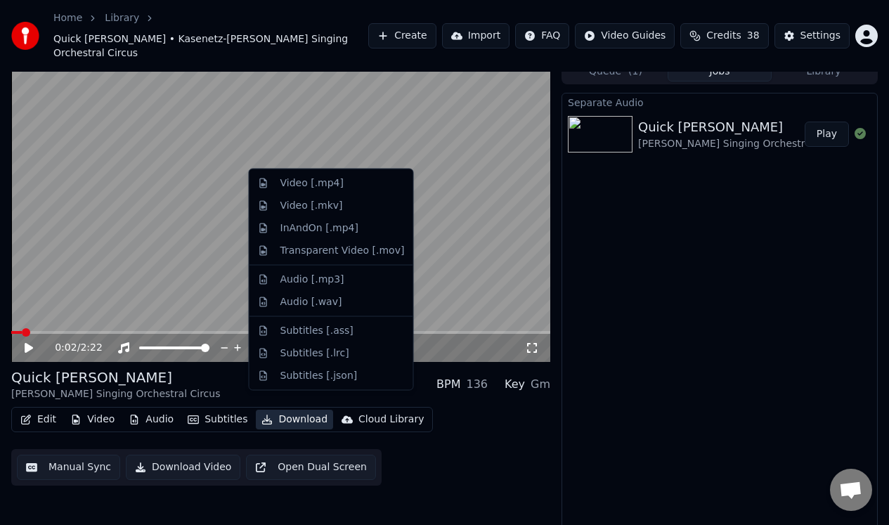
click at [294, 410] on button "Download" at bounding box center [294, 420] width 77 height 20
click at [307, 183] on div "Video [.mp4]" at bounding box center [311, 183] width 63 height 14
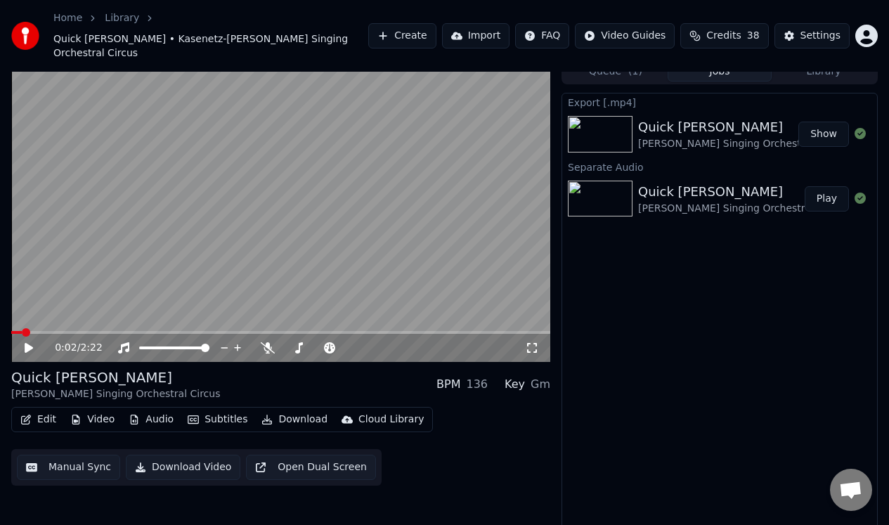
click at [117, 20] on link "Library" at bounding box center [122, 18] width 34 height 14
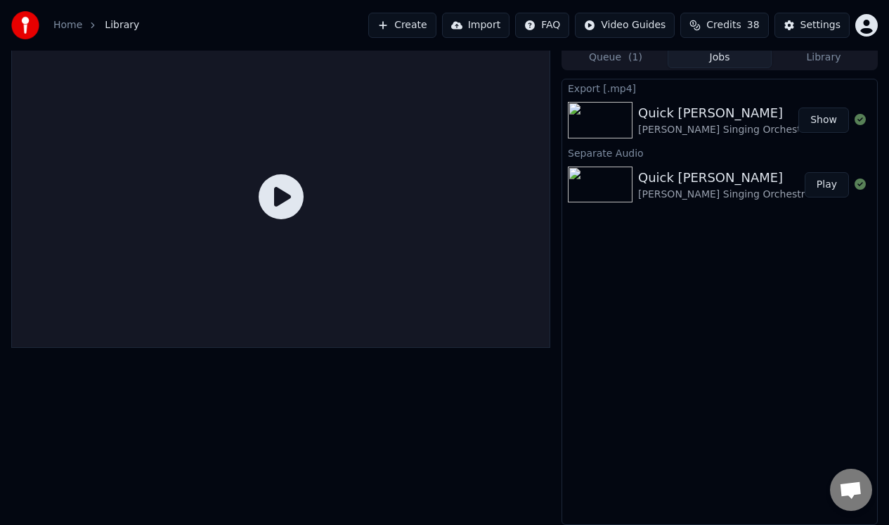
scroll to position [6, 0]
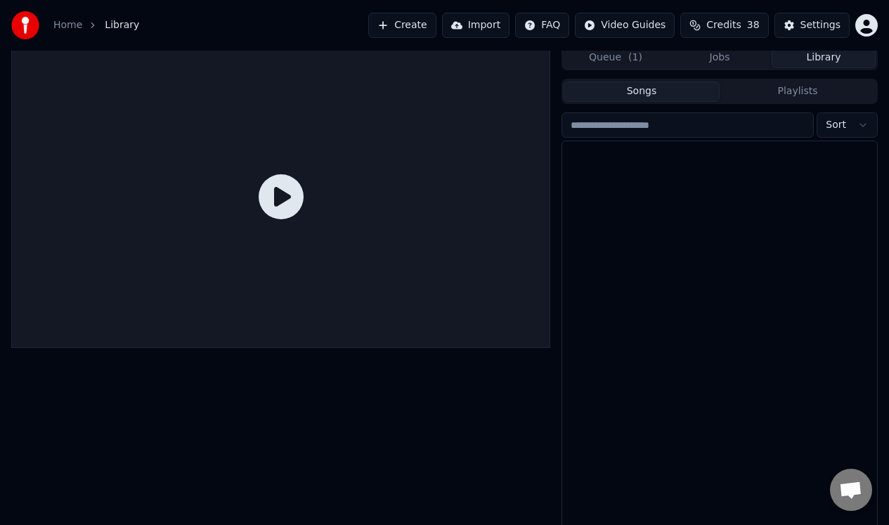
click at [815, 60] on button "Library" at bounding box center [824, 58] width 104 height 20
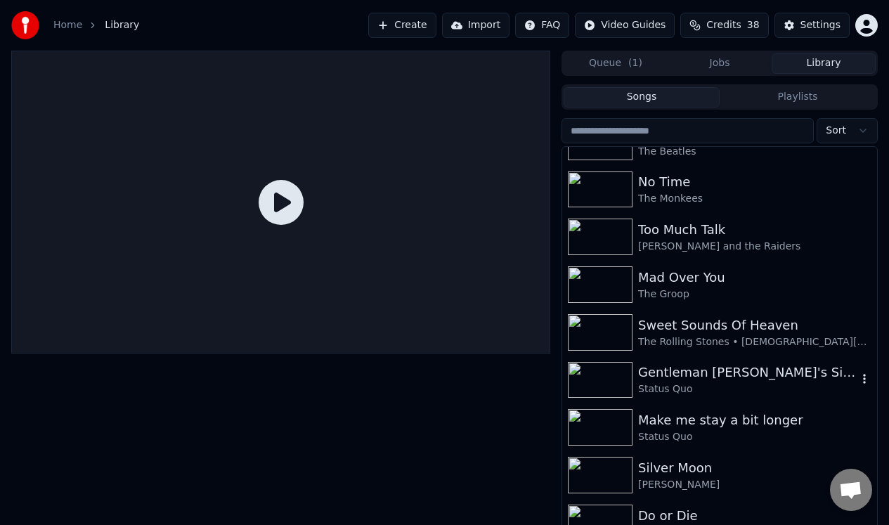
scroll to position [1002, 0]
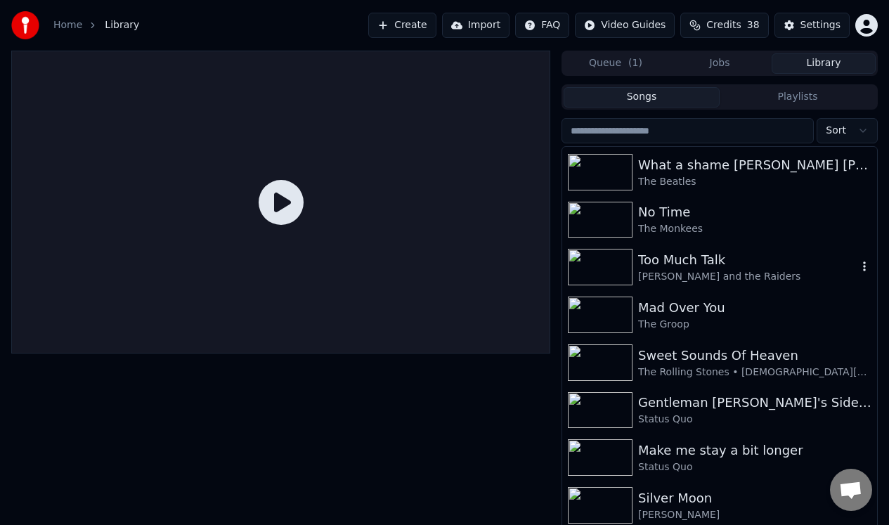
click at [695, 260] on div "Too Much Talk" at bounding box center [747, 260] width 219 height 20
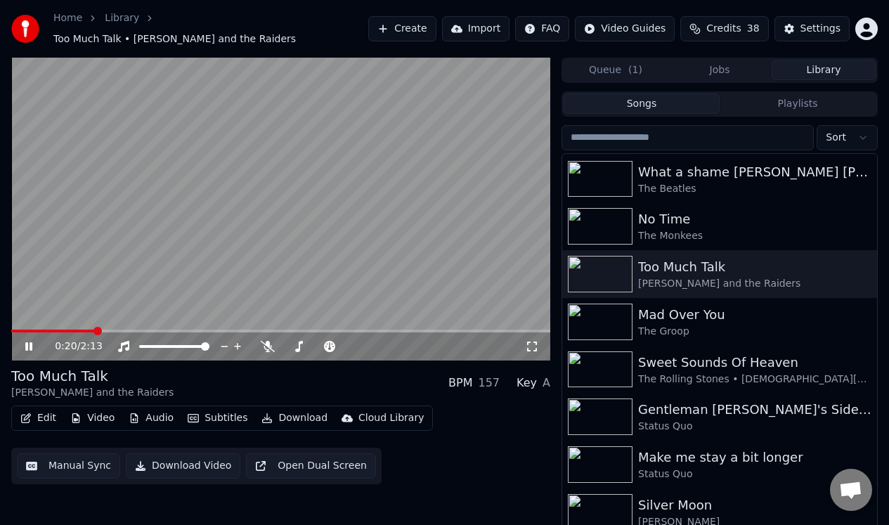
click at [26, 341] on icon at bounding box center [38, 346] width 32 height 11
click at [152, 413] on button "Audio" at bounding box center [151, 418] width 56 height 20
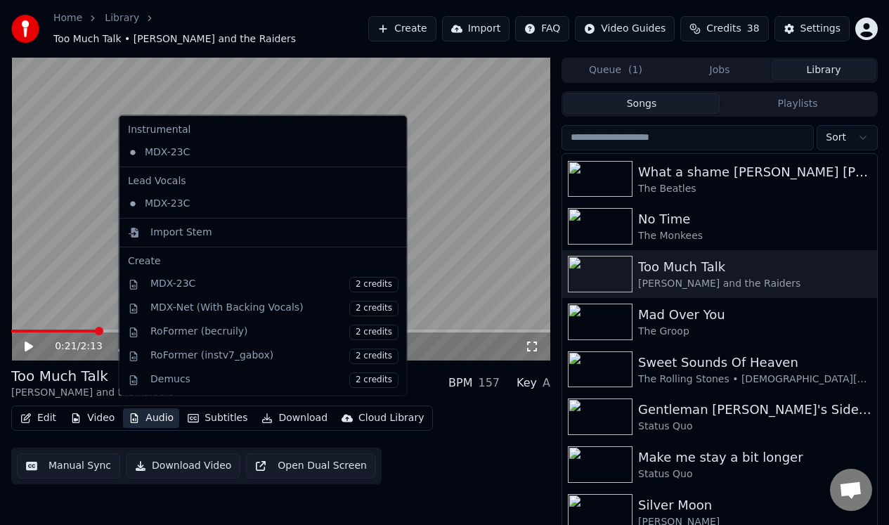
scroll to position [143, 0]
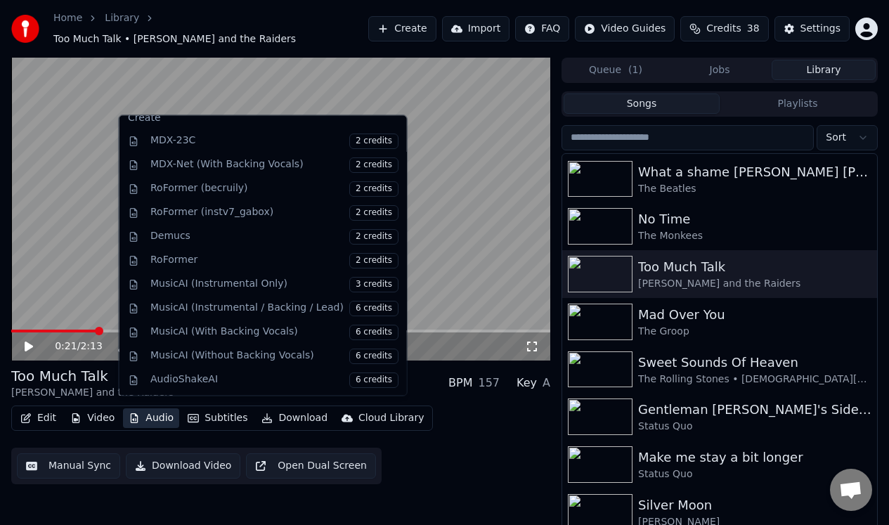
click at [472, 237] on video at bounding box center [280, 209] width 539 height 303
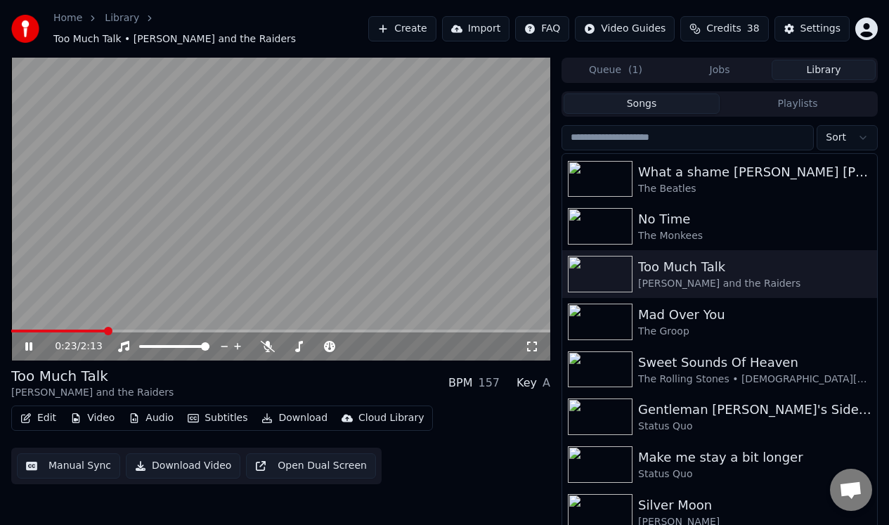
click at [28, 339] on div "0:23 / 2:13" at bounding box center [281, 346] width 528 height 14
click at [27, 342] on icon at bounding box center [28, 346] width 7 height 8
click at [156, 410] on button "Audio" at bounding box center [151, 418] width 56 height 20
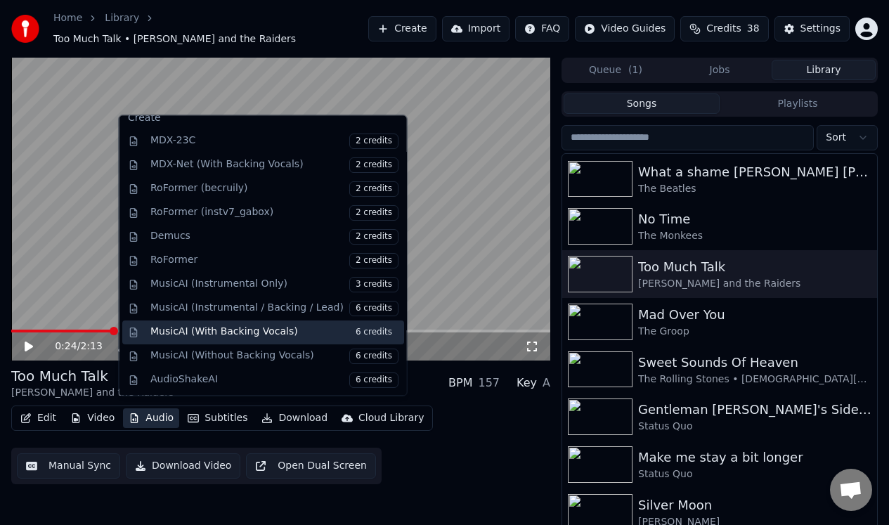
click at [267, 332] on div "MusicAI (With Backing Vocals) 6 credits" at bounding box center [274, 332] width 248 height 15
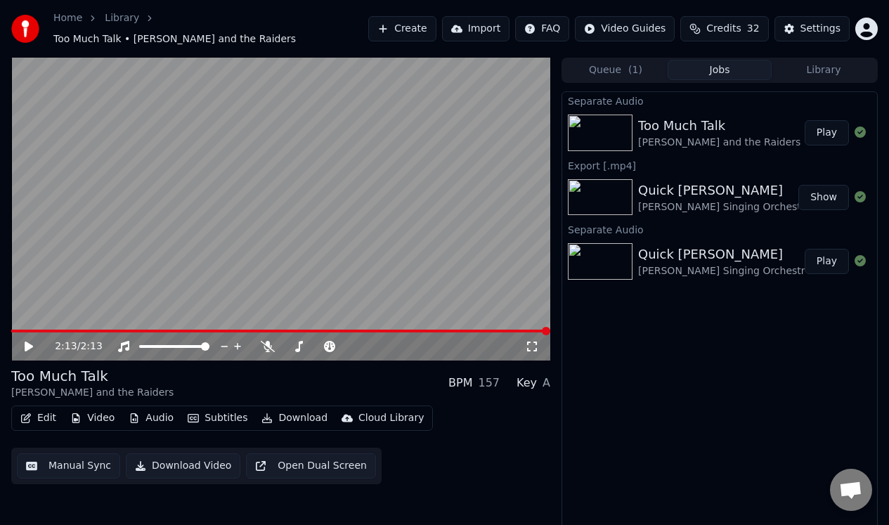
click at [117, 24] on link "Library" at bounding box center [122, 18] width 34 height 14
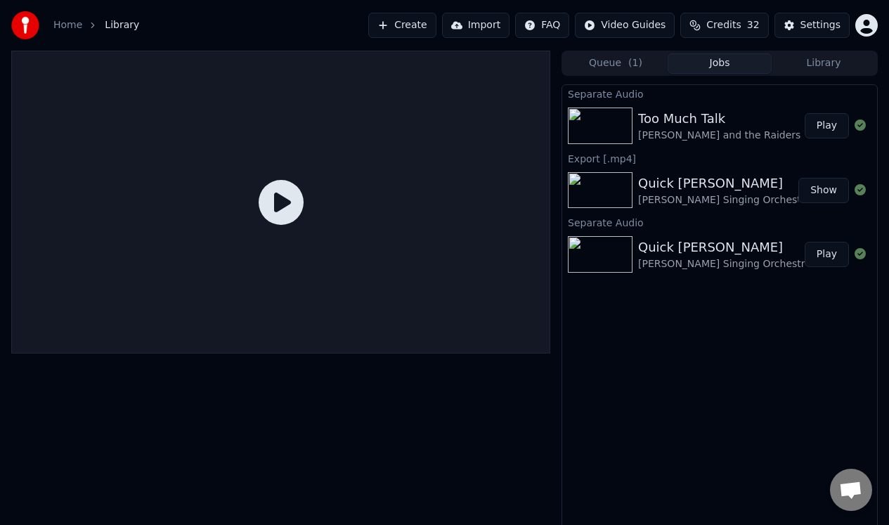
click at [825, 63] on button "Library" at bounding box center [824, 63] width 104 height 20
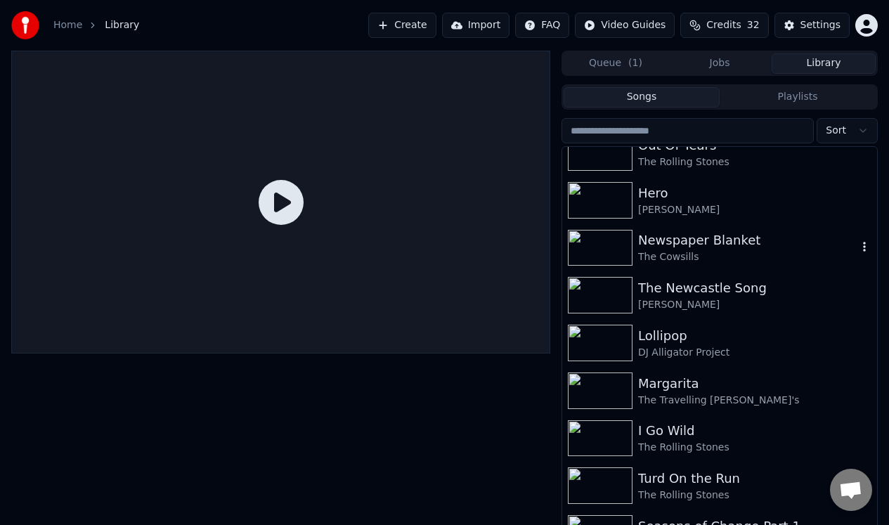
scroll to position [547, 0]
